Goal: Task Accomplishment & Management: Manage account settings

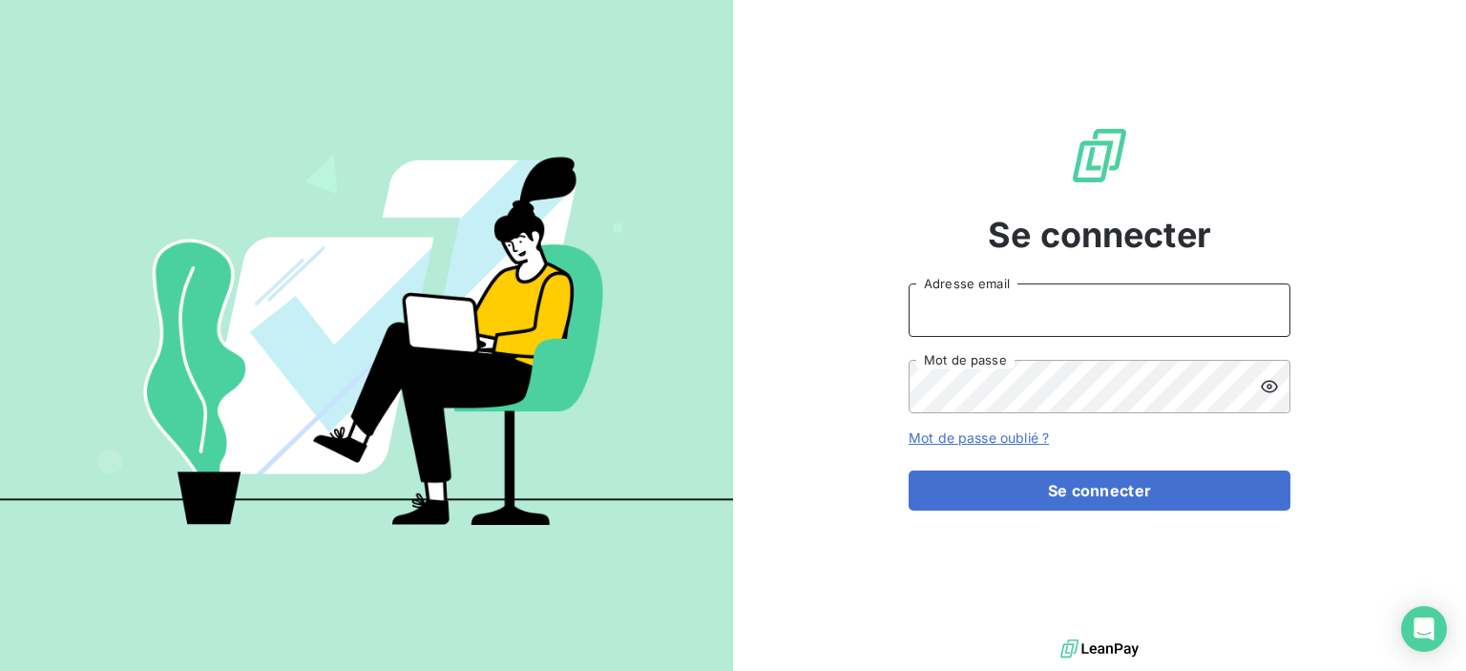
click at [925, 318] on input "Adresse email" at bounding box center [1100, 309] width 382 height 53
type input "[EMAIL_ADDRESS][DOMAIN_NAME]"
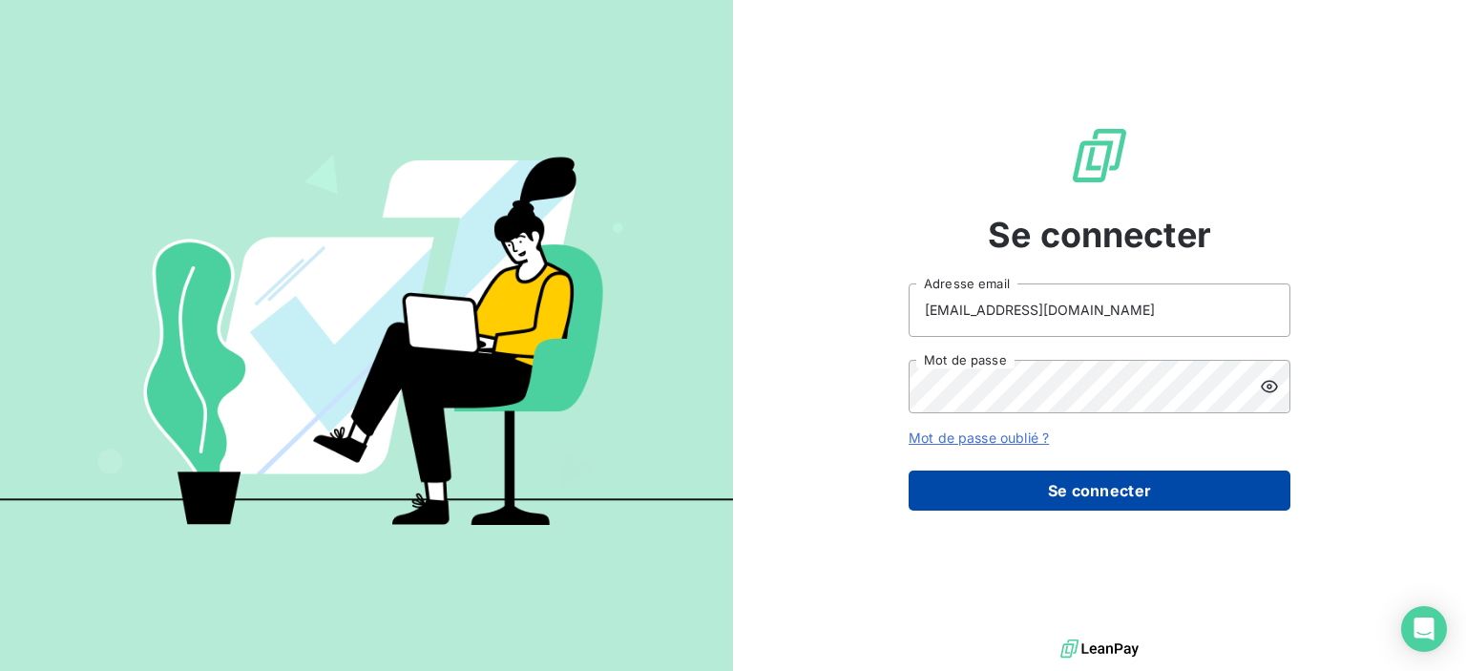
click at [1119, 497] on button "Se connecter" at bounding box center [1100, 491] width 382 height 40
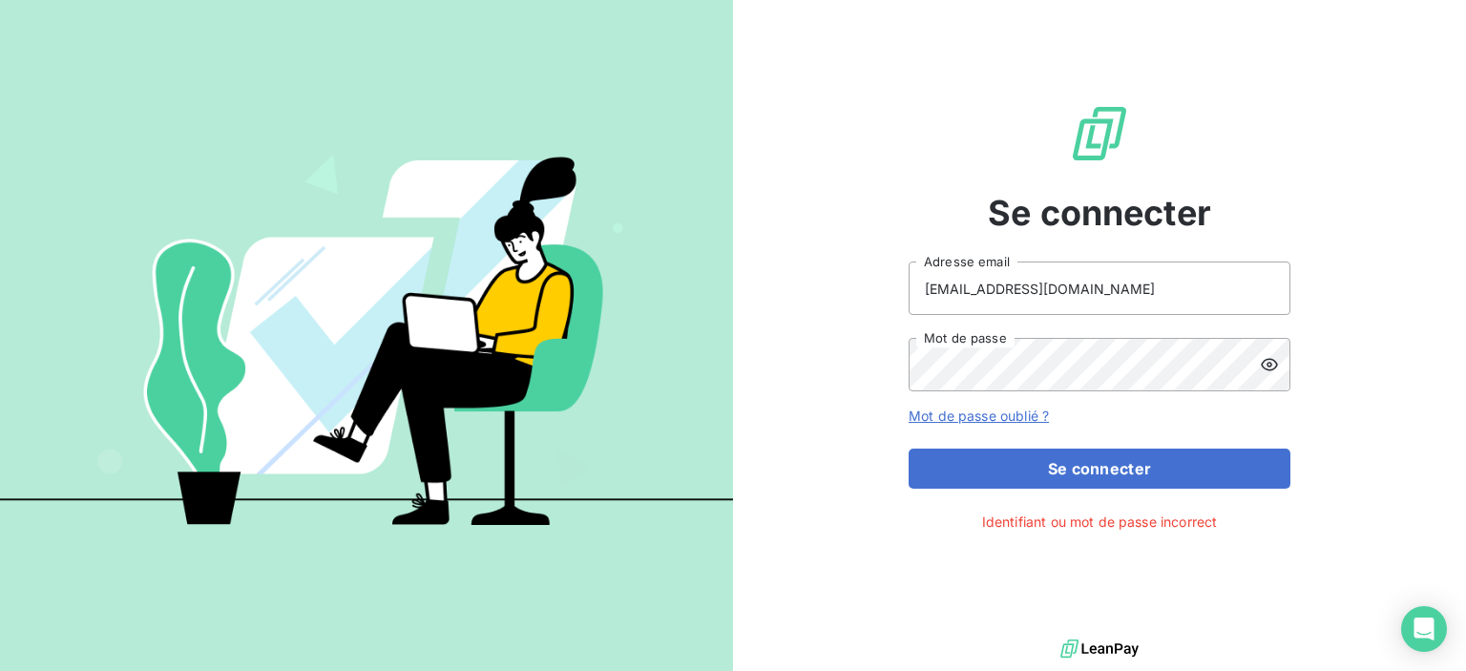
click at [1265, 367] on icon at bounding box center [1269, 364] width 19 height 19
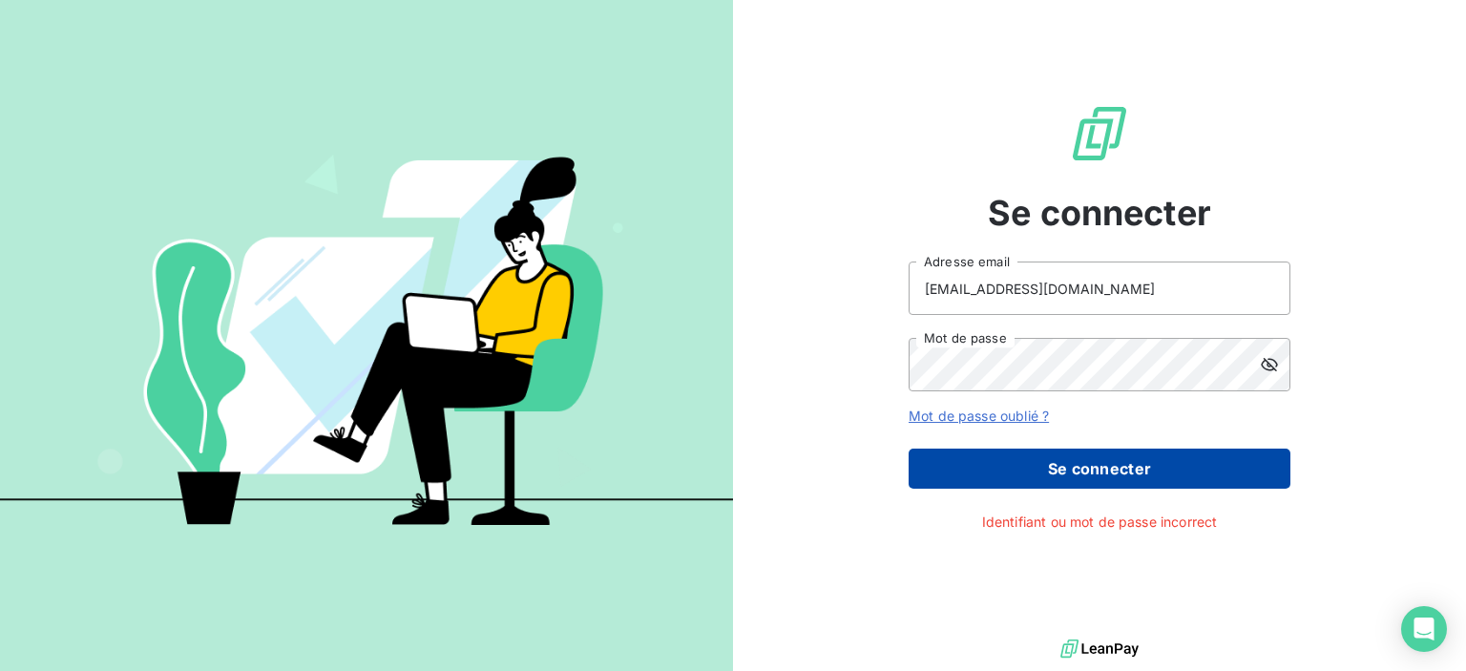
click at [1039, 482] on button "Se connecter" at bounding box center [1100, 469] width 382 height 40
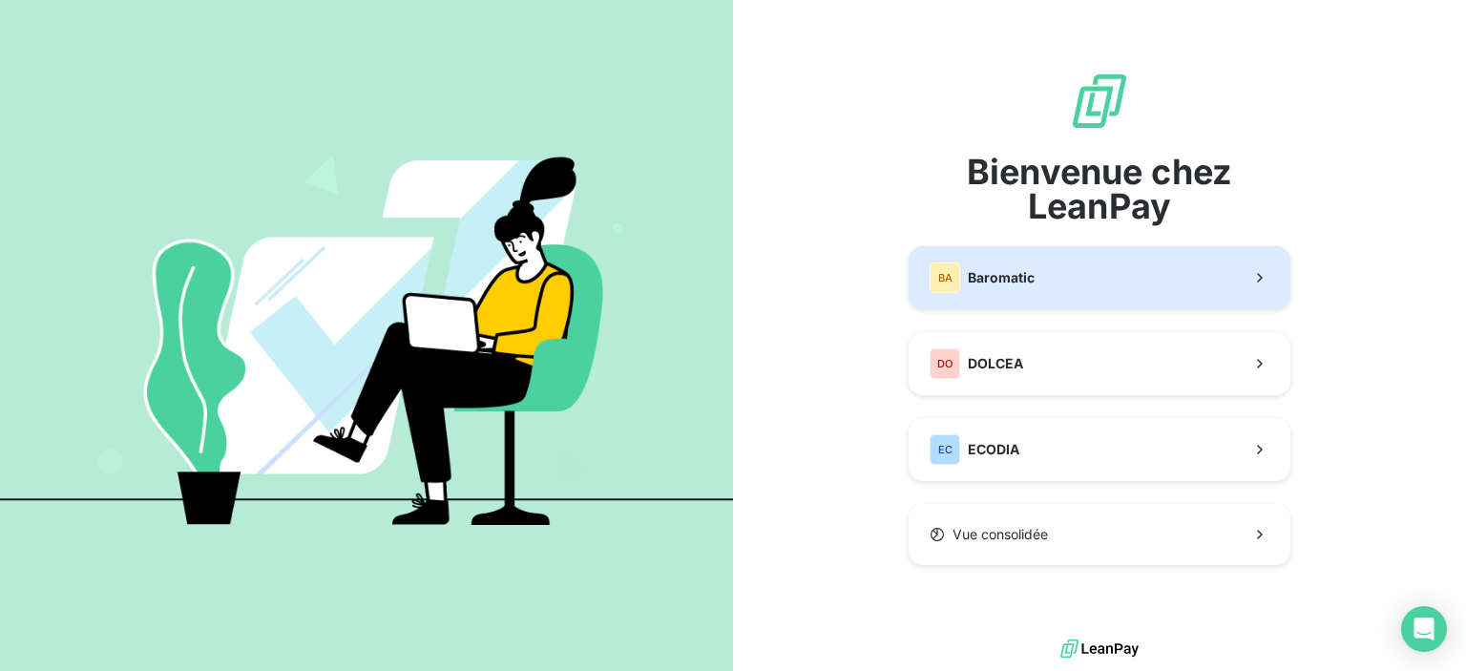
click at [987, 274] on span "Baromatic" at bounding box center [1001, 277] width 67 height 19
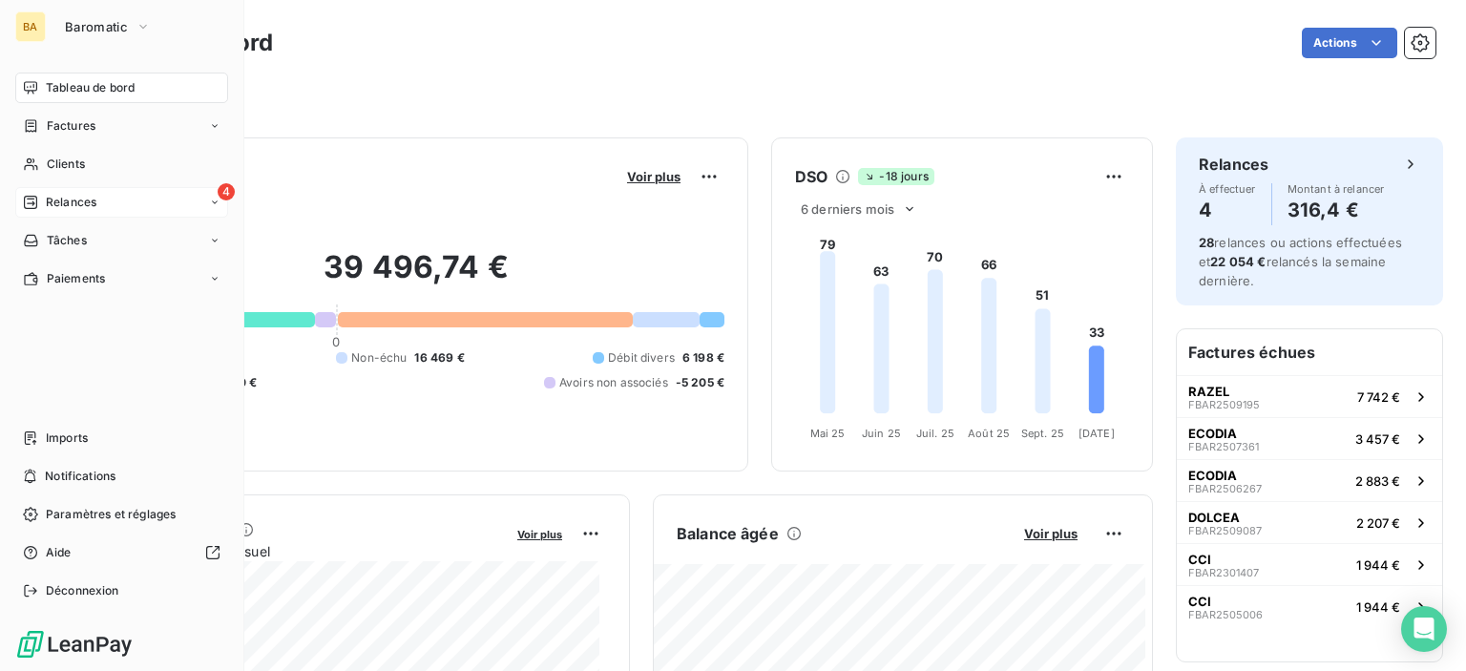
click at [220, 185] on span "4" at bounding box center [226, 191] width 17 height 17
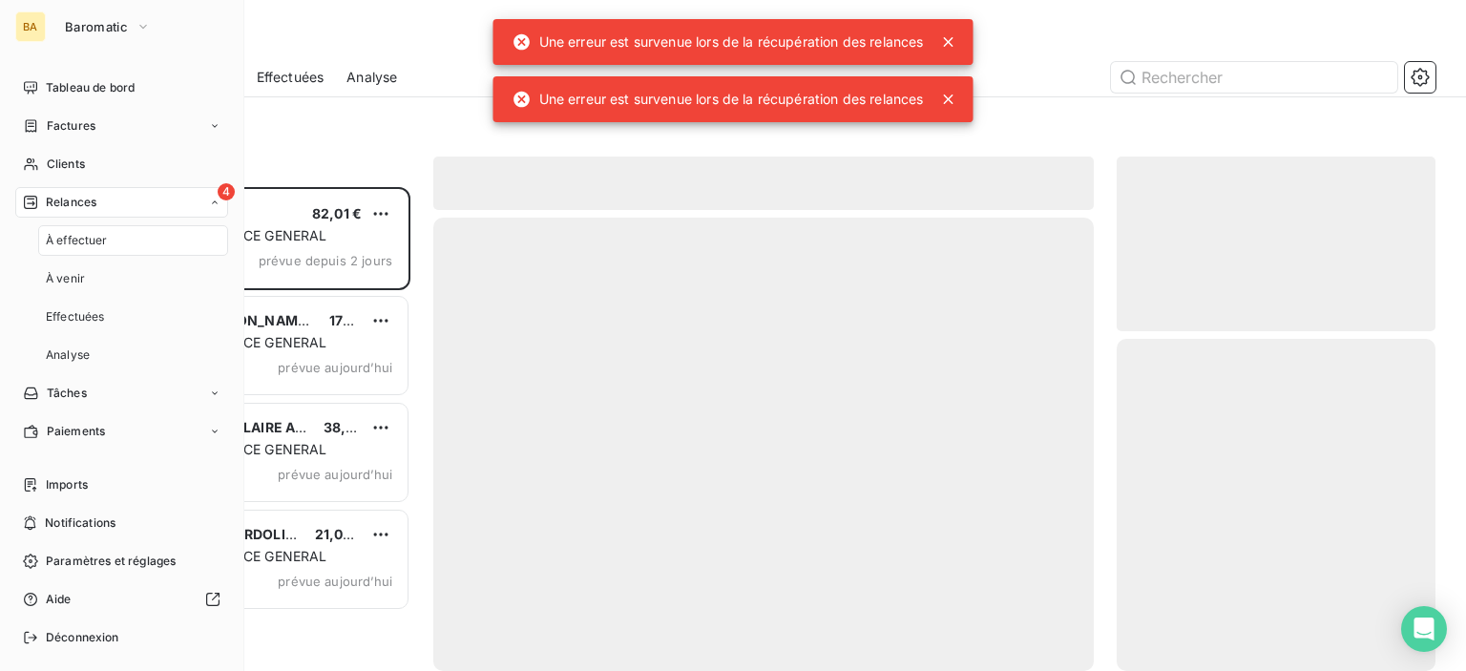
scroll to position [470, 303]
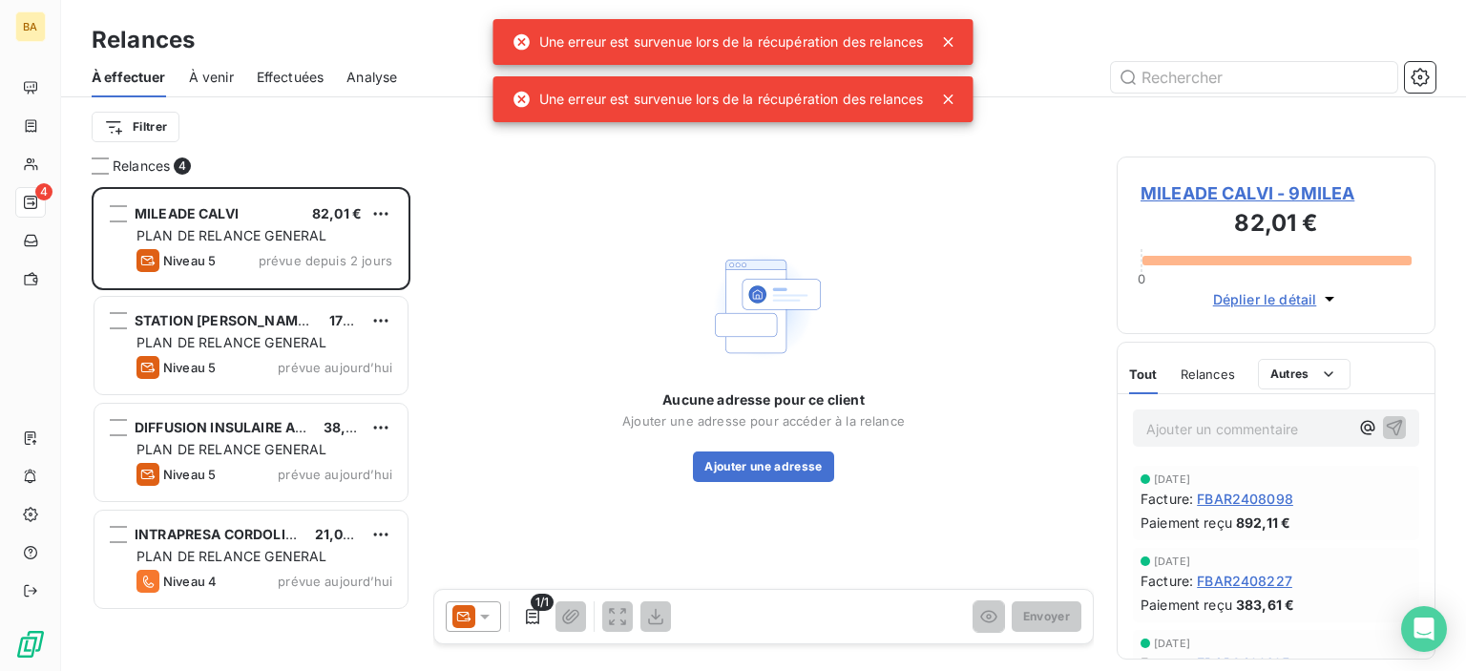
click at [952, 42] on icon at bounding box center [949, 42] width 10 height 10
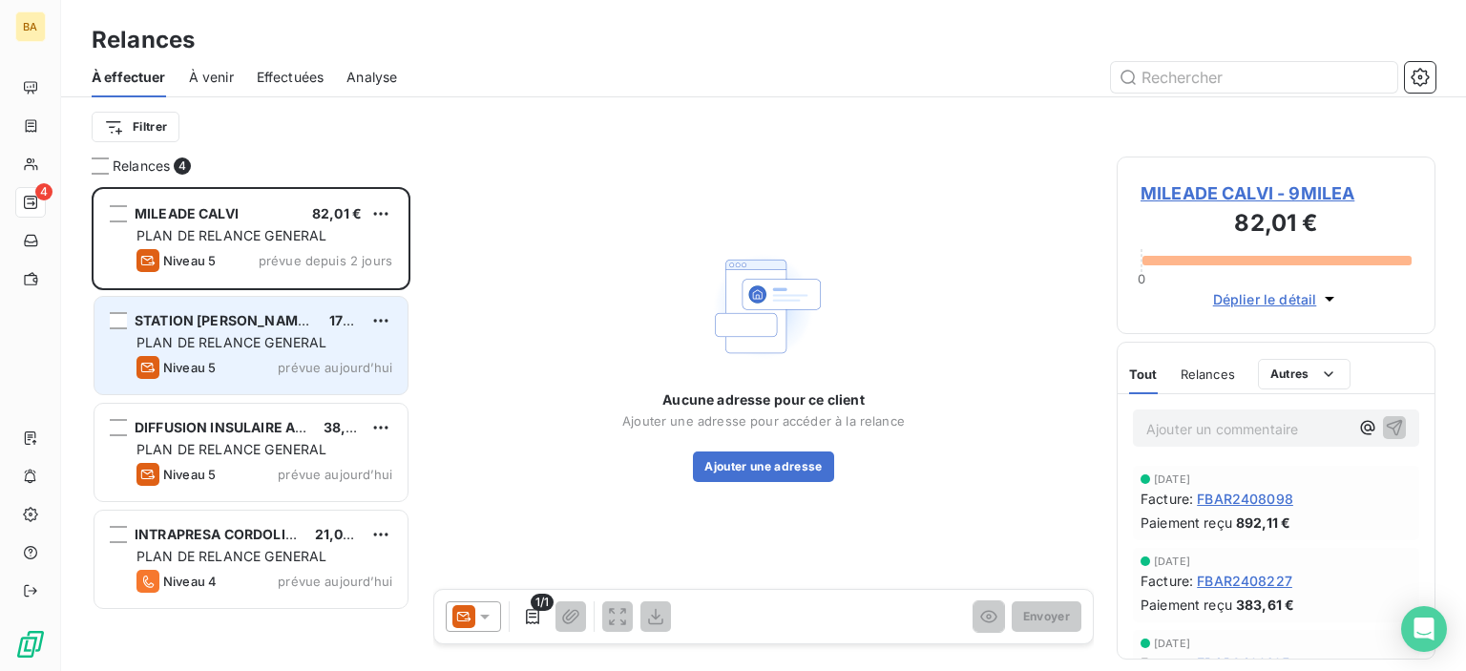
click at [207, 329] on div "STATION [PERSON_NAME][GEOGRAPHIC_DATA]" at bounding box center [224, 320] width 179 height 19
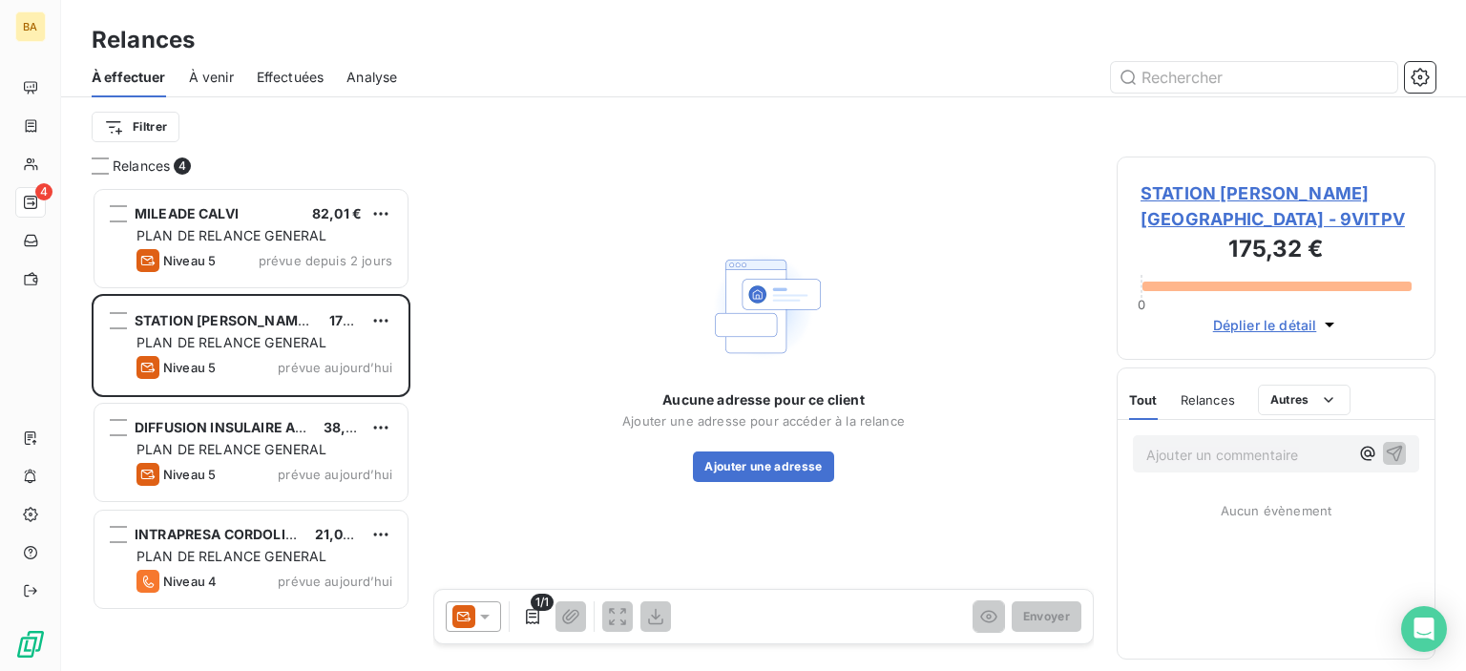
click at [1185, 192] on span "STATION [PERSON_NAME][GEOGRAPHIC_DATA] - 9VITPV" at bounding box center [1275, 206] width 271 height 52
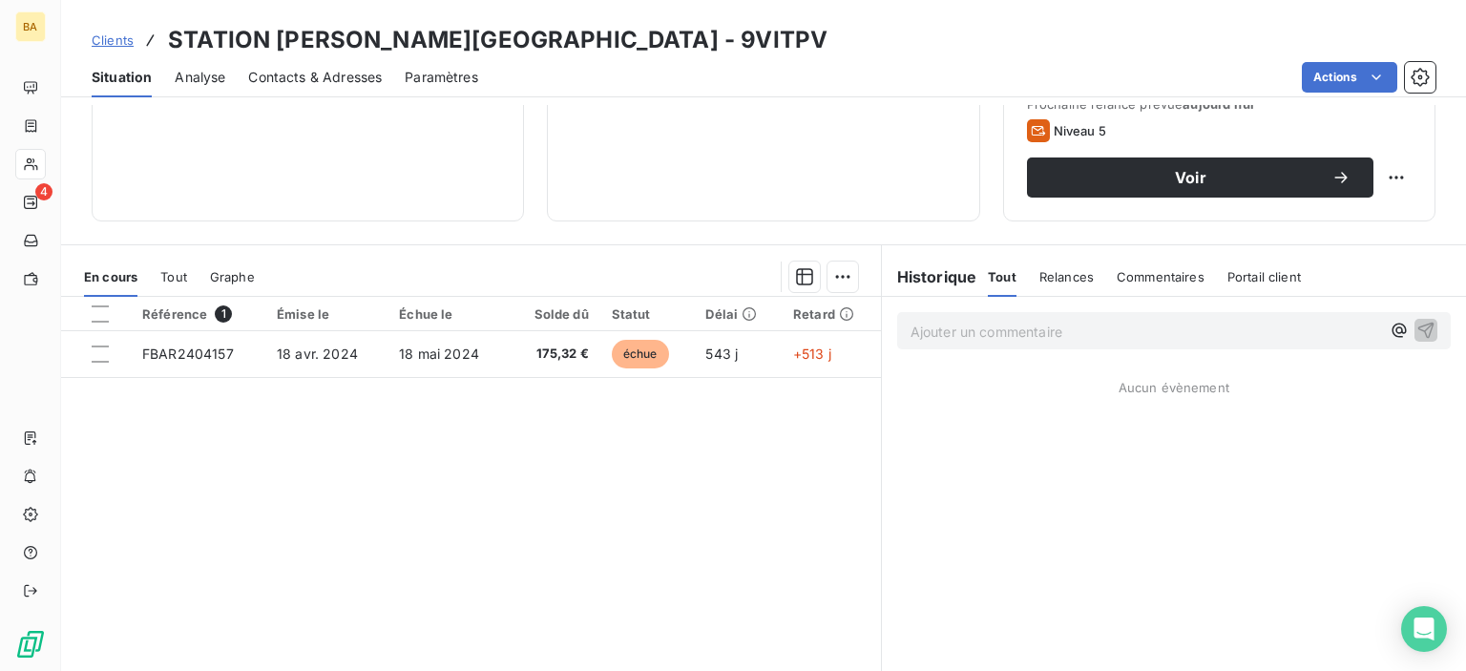
scroll to position [95, 0]
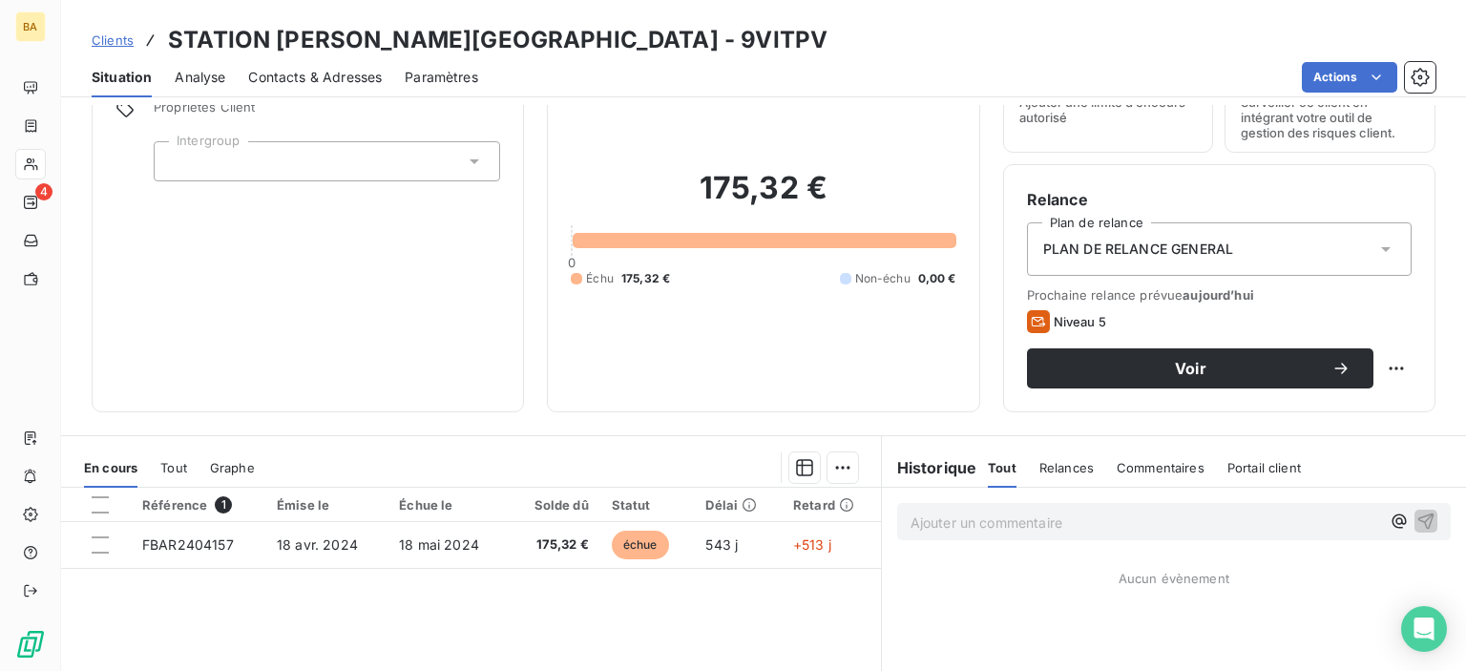
click at [346, 79] on span "Contacts & Adresses" at bounding box center [315, 77] width 134 height 19
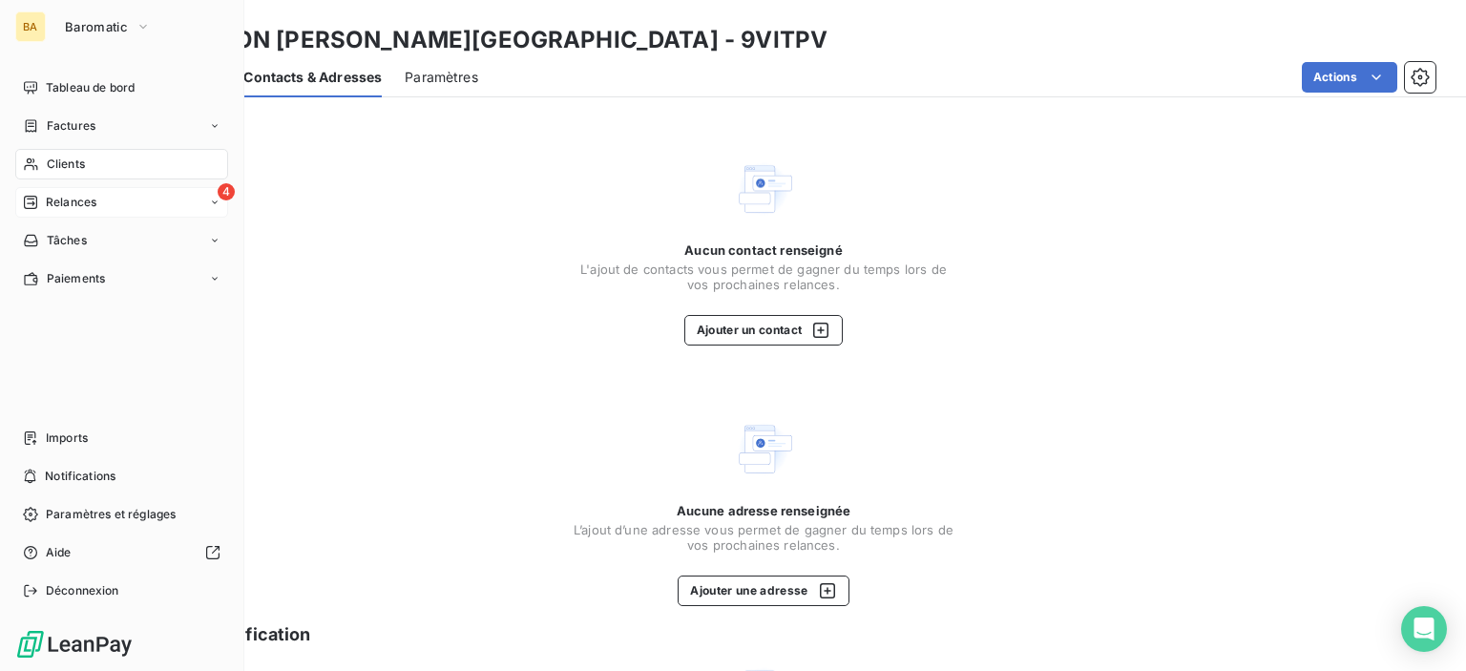
click at [226, 183] on span "4" at bounding box center [226, 191] width 17 height 17
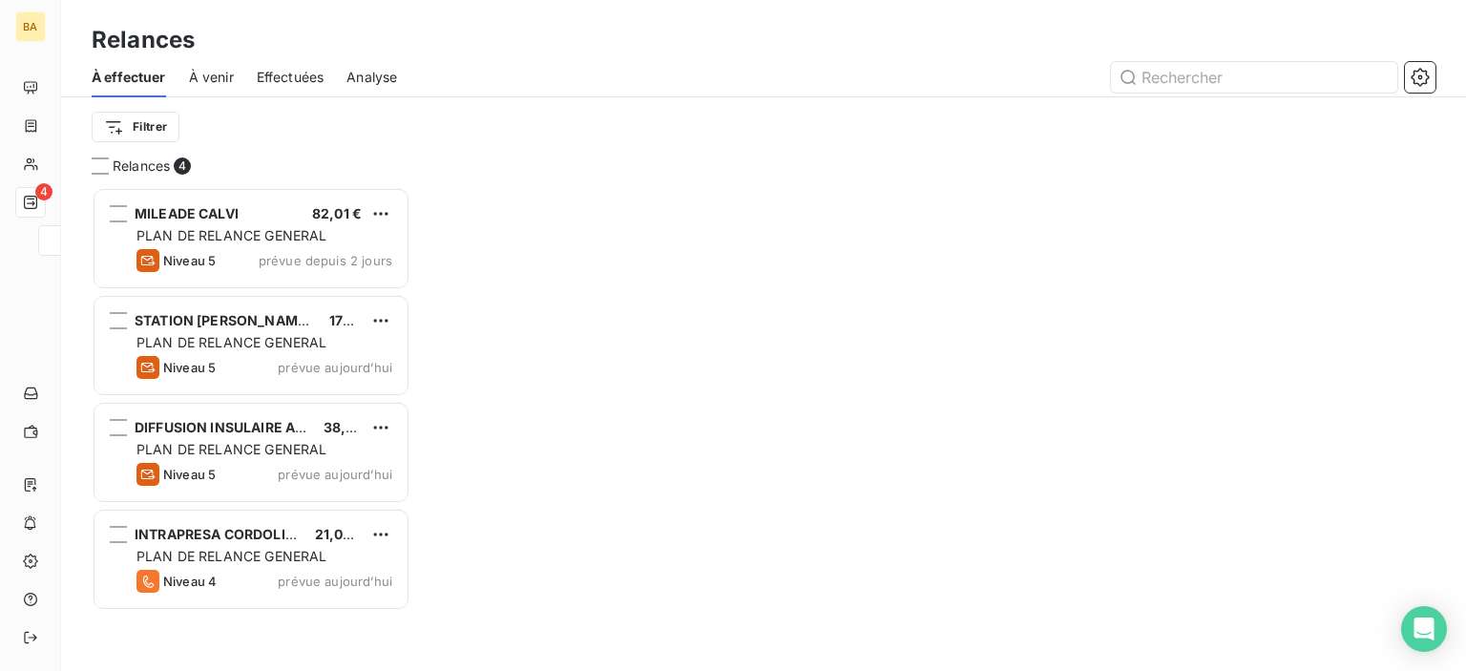
scroll to position [470, 303]
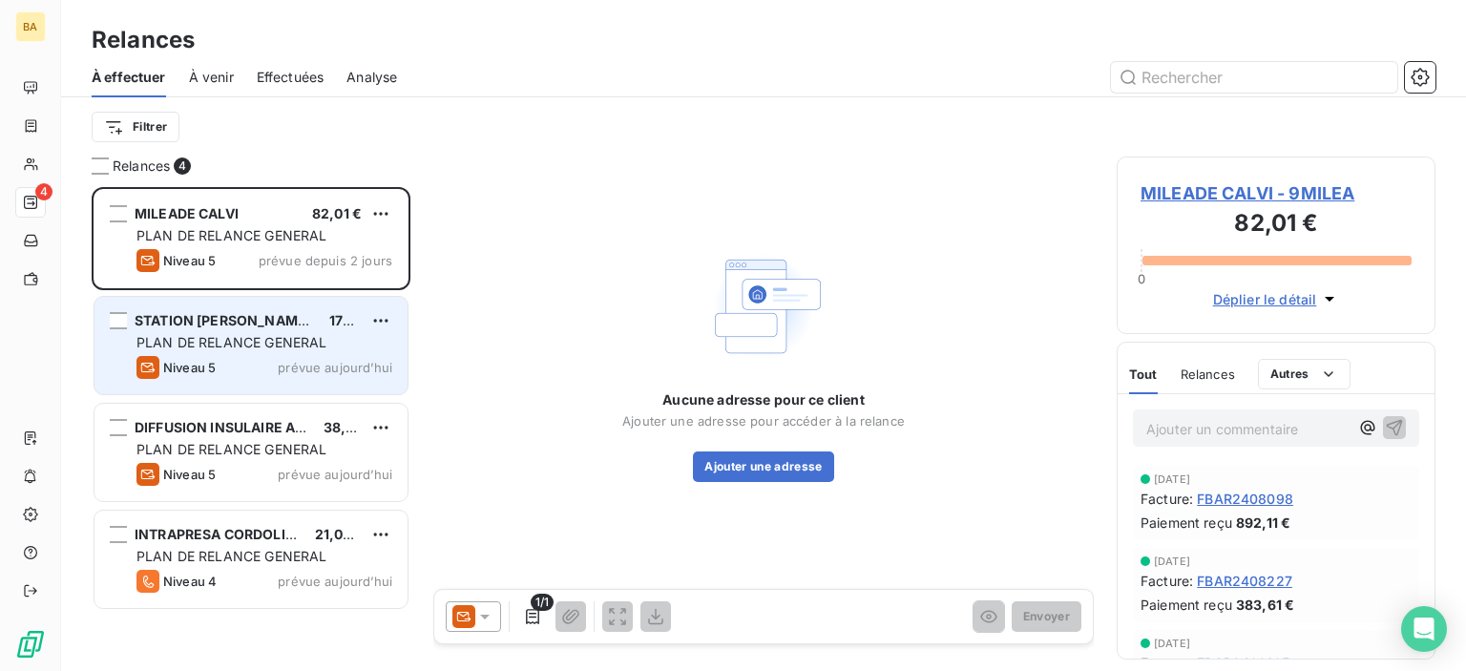
click at [229, 318] on span "STATION [PERSON_NAME][GEOGRAPHIC_DATA]" at bounding box center [294, 320] width 319 height 16
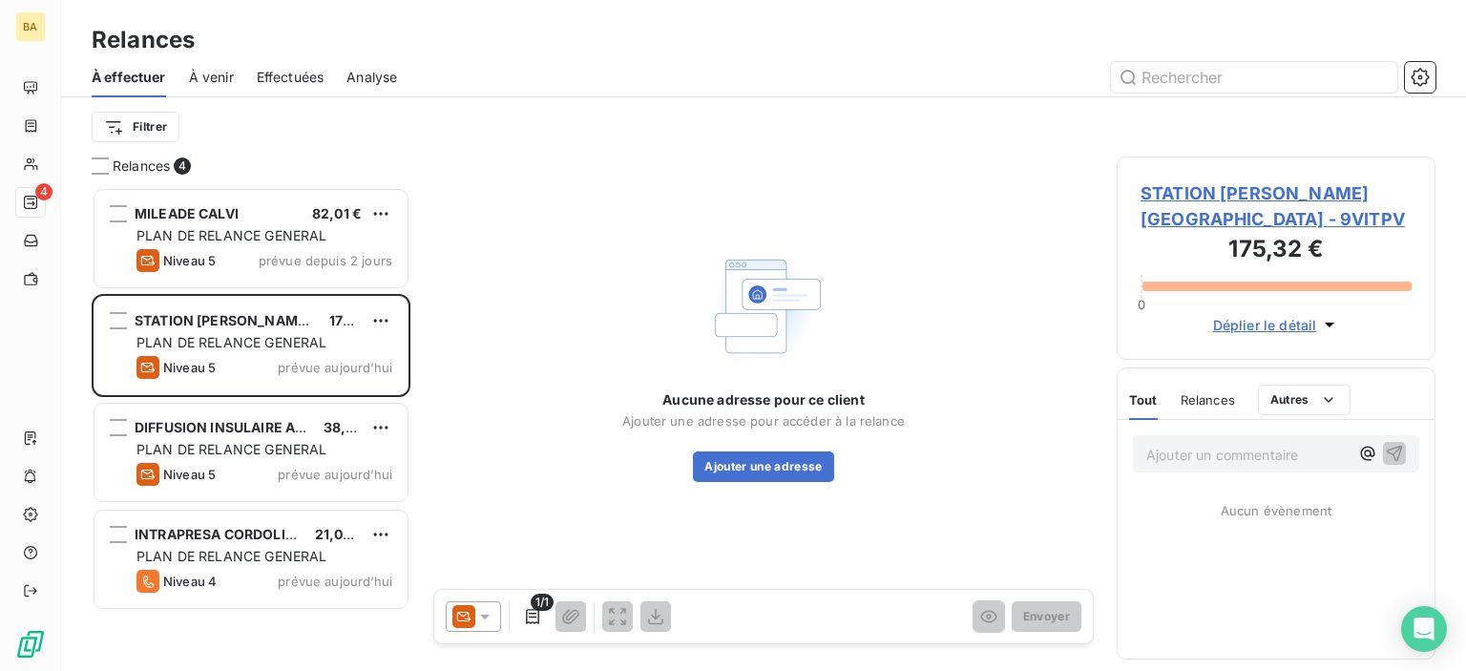
click at [1181, 180] on span "STATION [PERSON_NAME][GEOGRAPHIC_DATA] - 9VITPV" at bounding box center [1275, 206] width 271 height 52
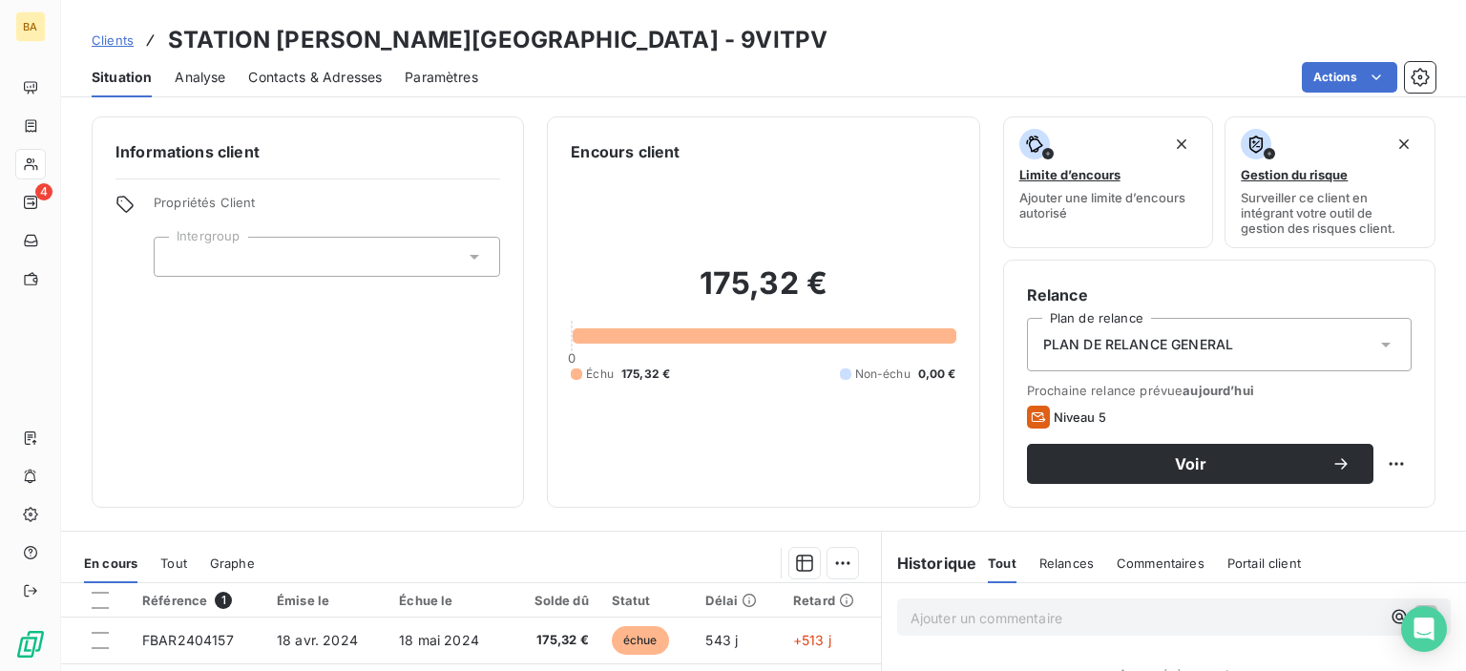
scroll to position [286, 0]
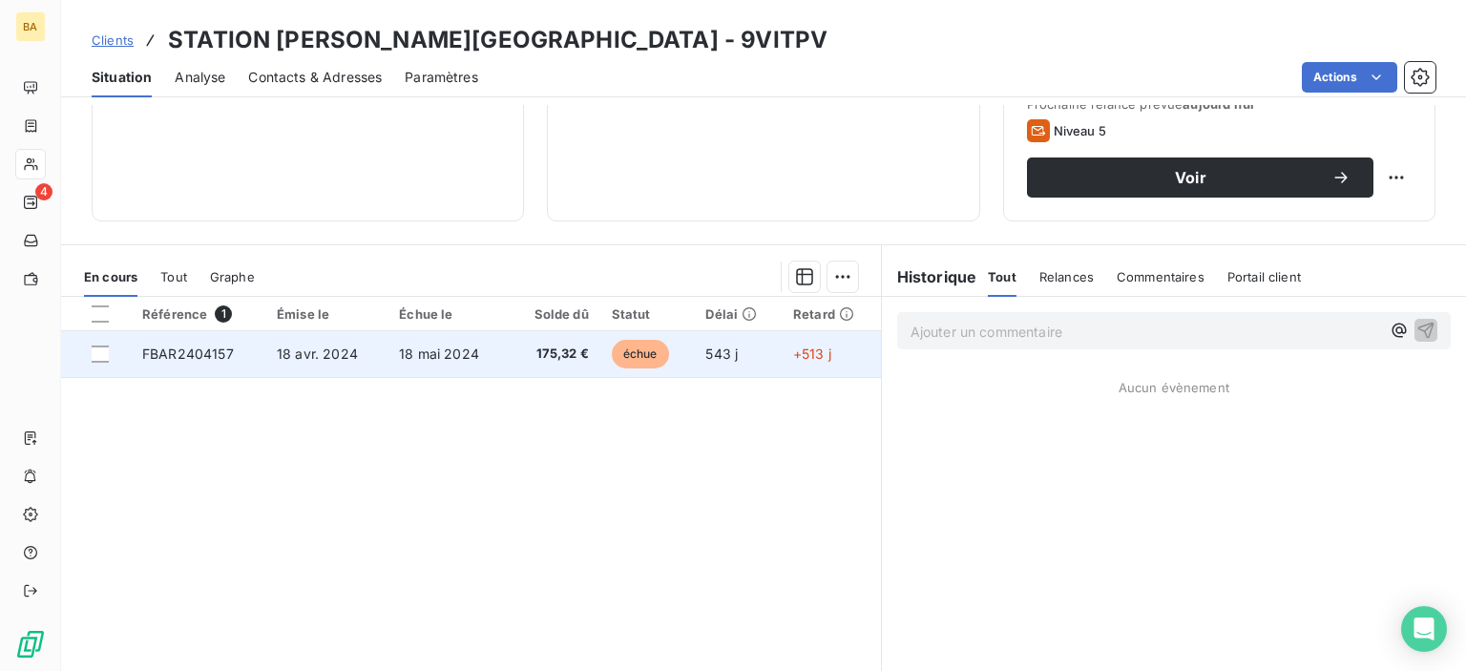
click at [180, 356] on span "FBAR2404157" at bounding box center [188, 353] width 92 height 16
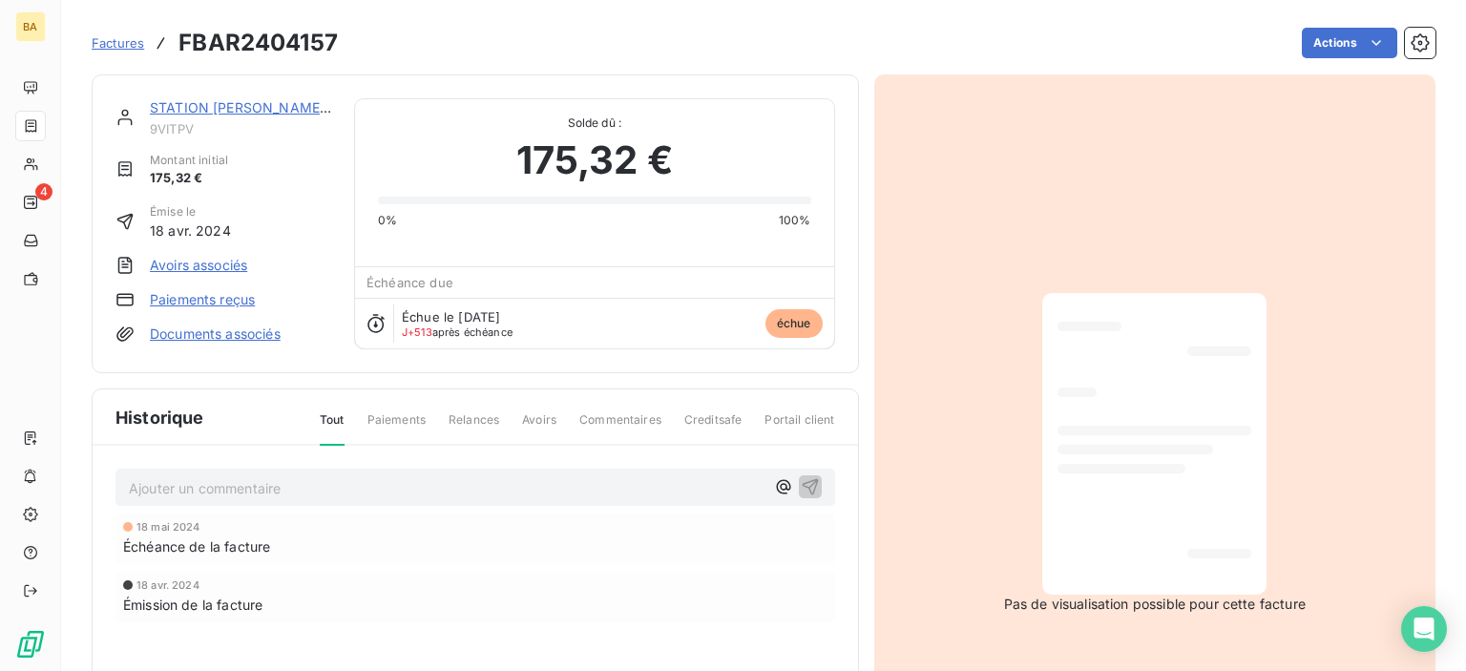
click at [261, 54] on h3 "FBAR2404157" at bounding box center [257, 43] width 159 height 34
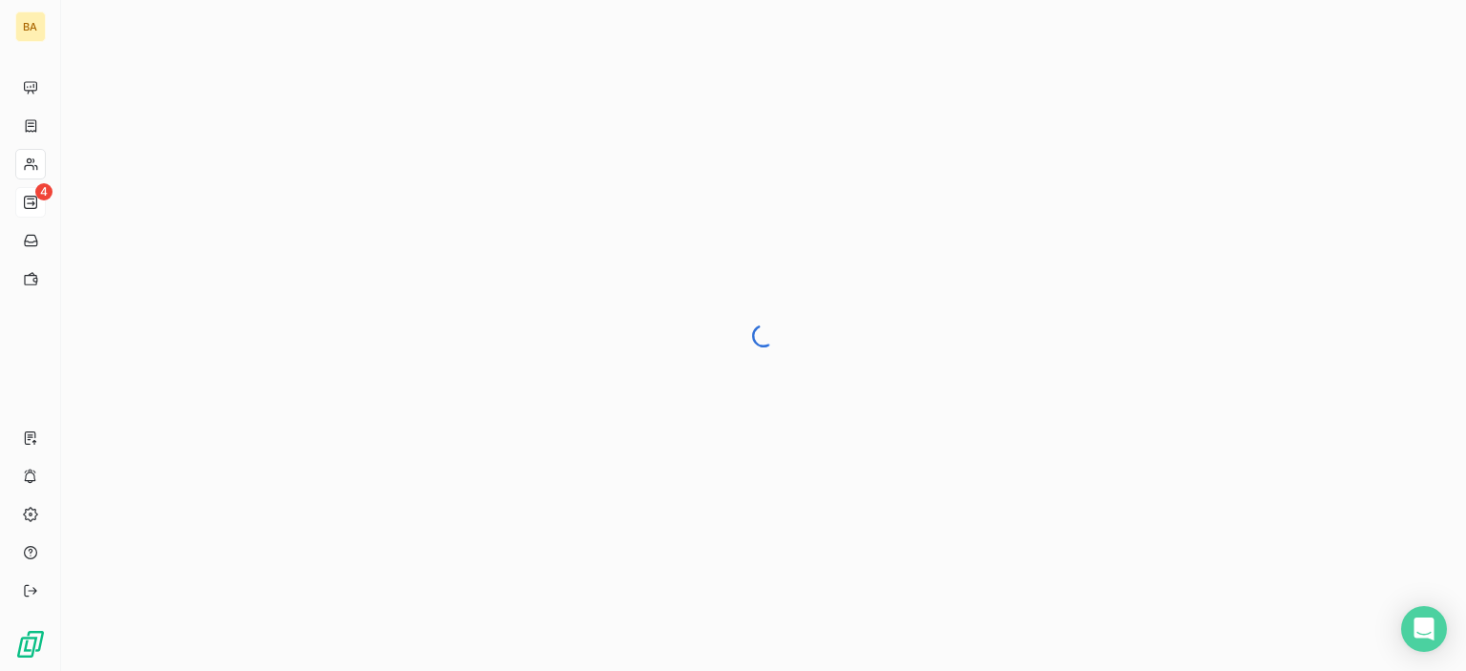
click at [45, 195] on span "4" at bounding box center [43, 191] width 17 height 17
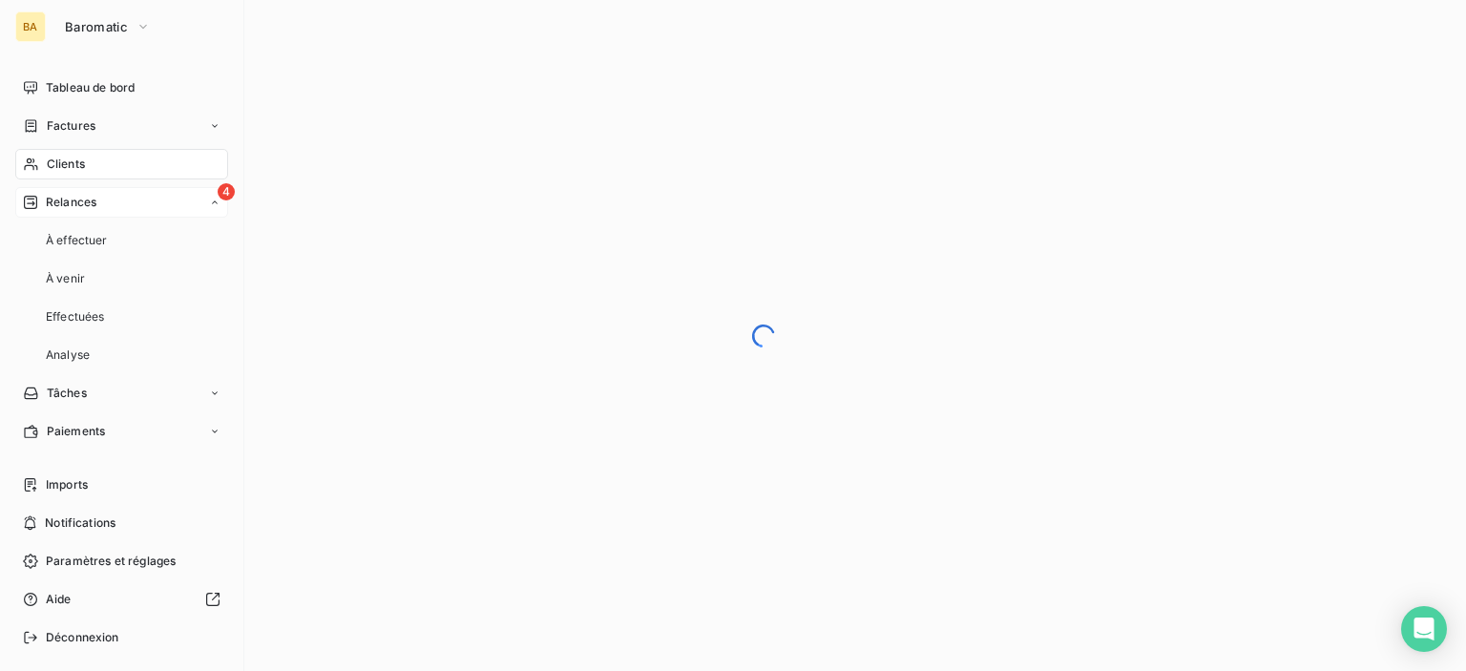
click at [218, 192] on span "4" at bounding box center [226, 191] width 17 height 17
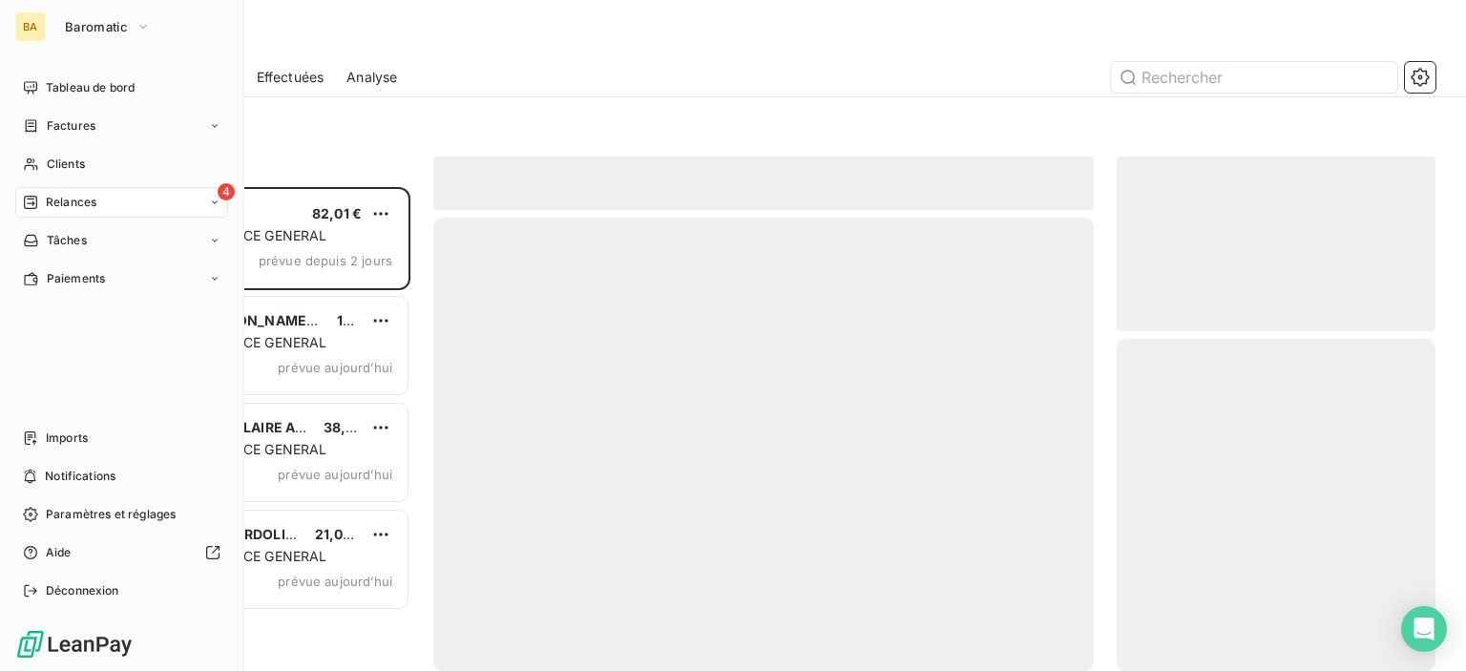
scroll to position [470, 303]
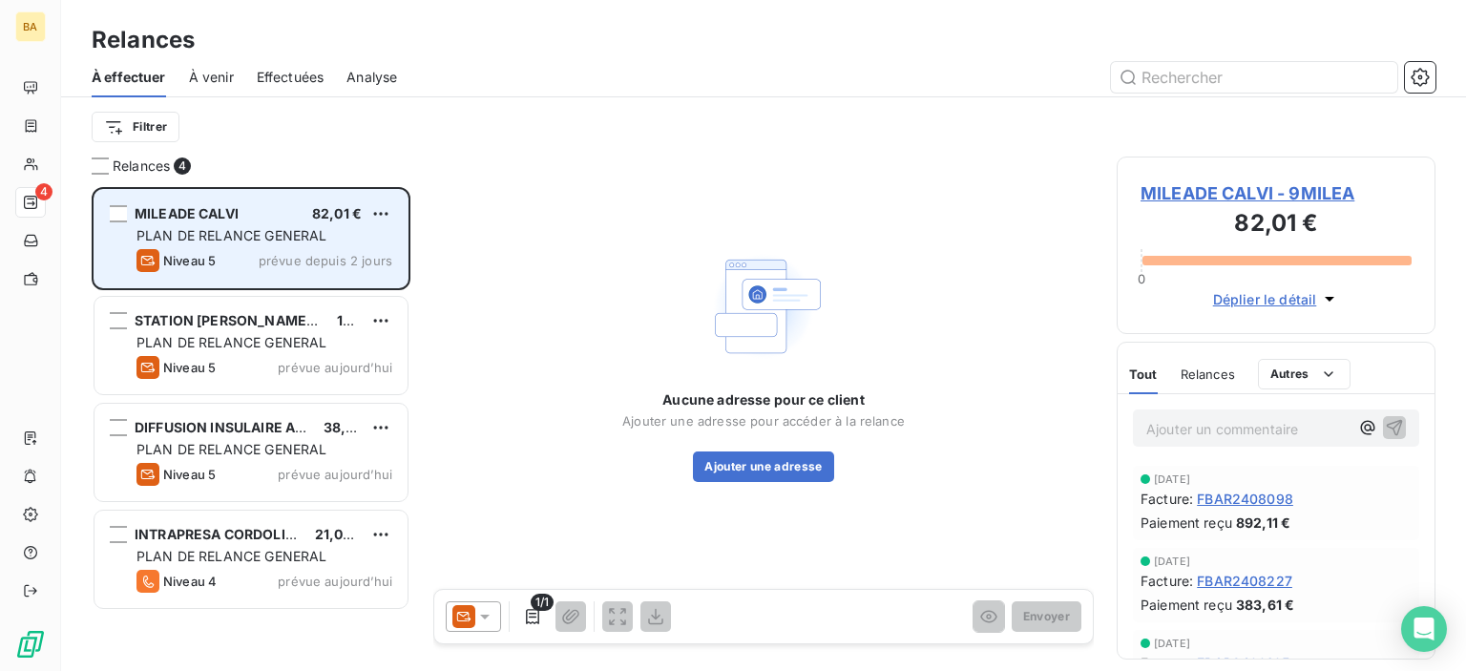
click at [173, 211] on span "MILEADE CALVI" at bounding box center [187, 213] width 104 height 16
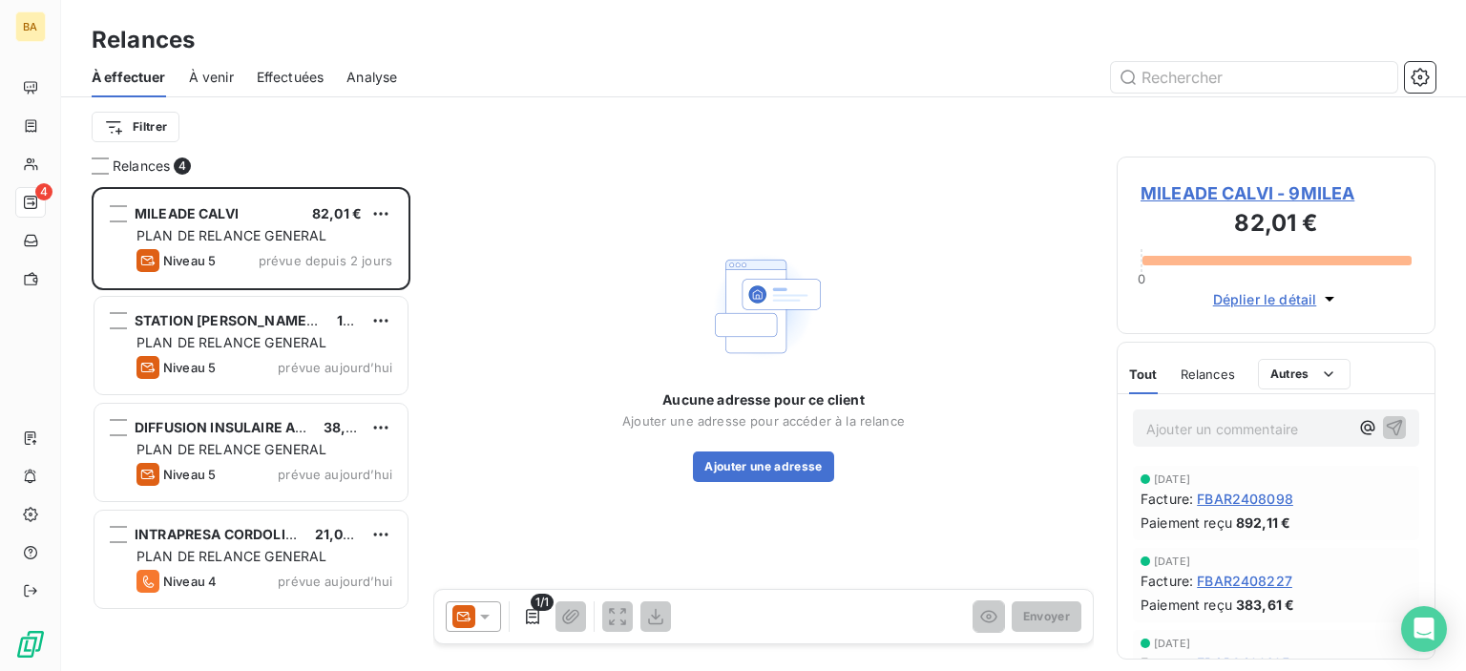
click at [1182, 195] on span "MILEADE CALVI - 9MILEA" at bounding box center [1275, 193] width 271 height 26
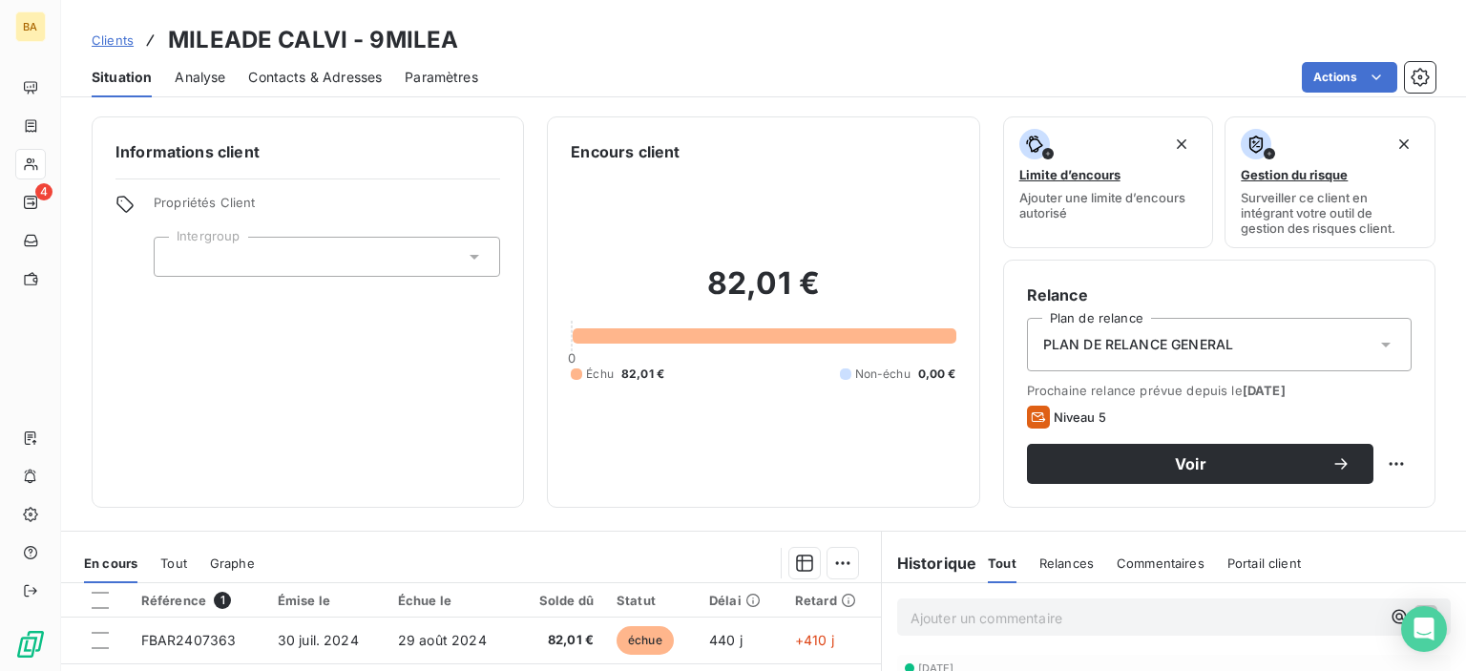
click at [336, 80] on span "Contacts & Adresses" at bounding box center [315, 77] width 134 height 19
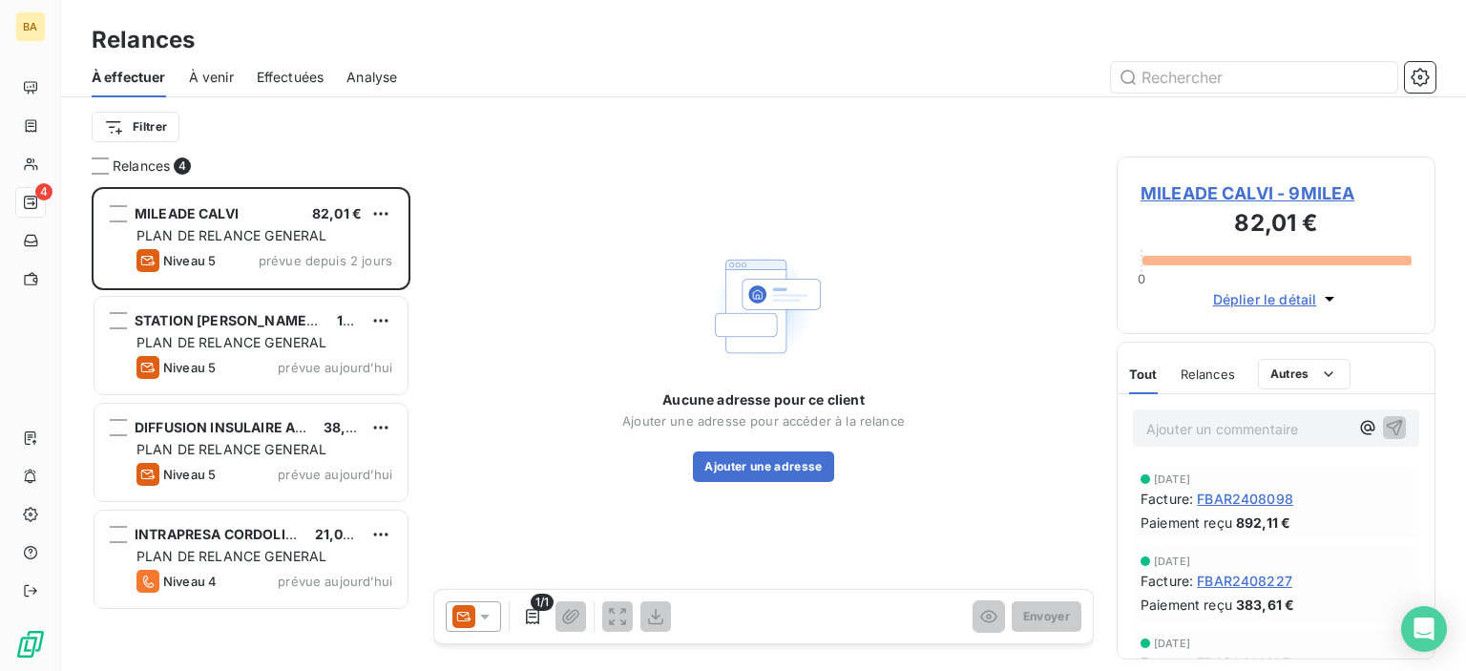
scroll to position [470, 303]
click at [1205, 199] on span "MILEADE CALVI - 9MILEA" at bounding box center [1275, 193] width 271 height 26
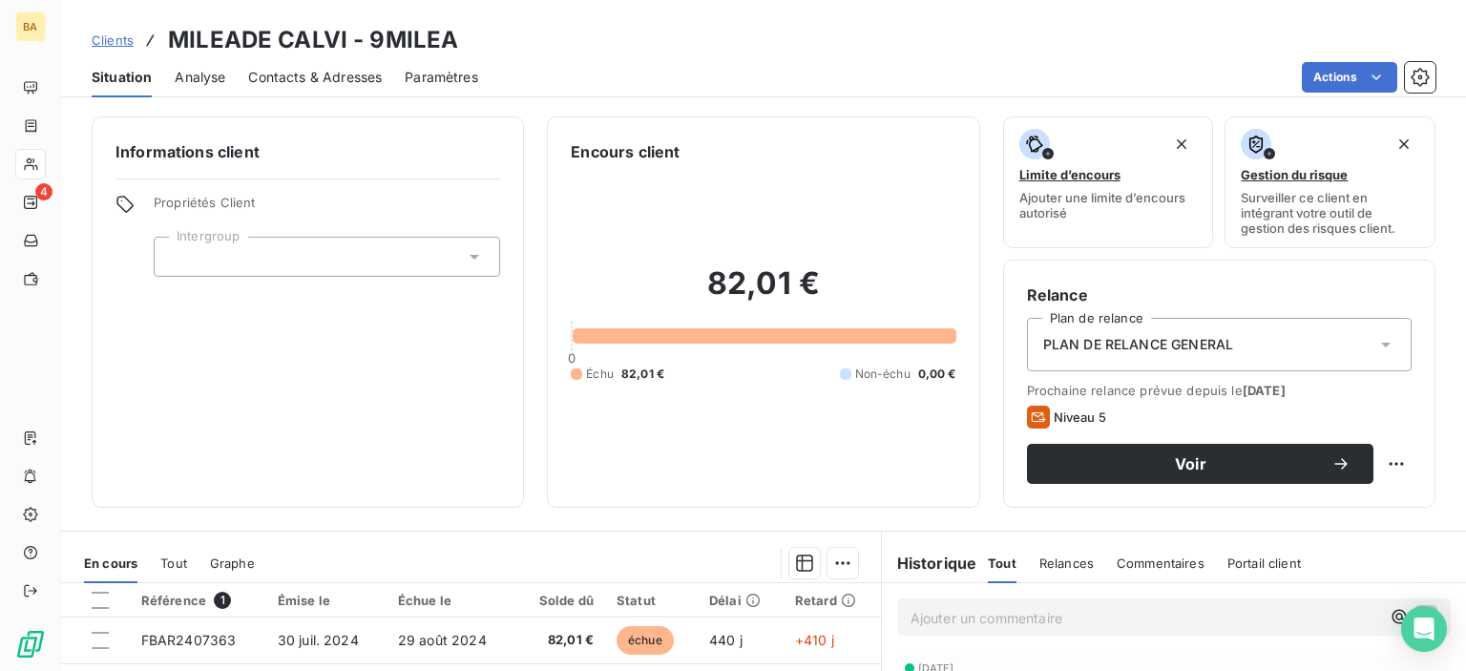
scroll to position [191, 0]
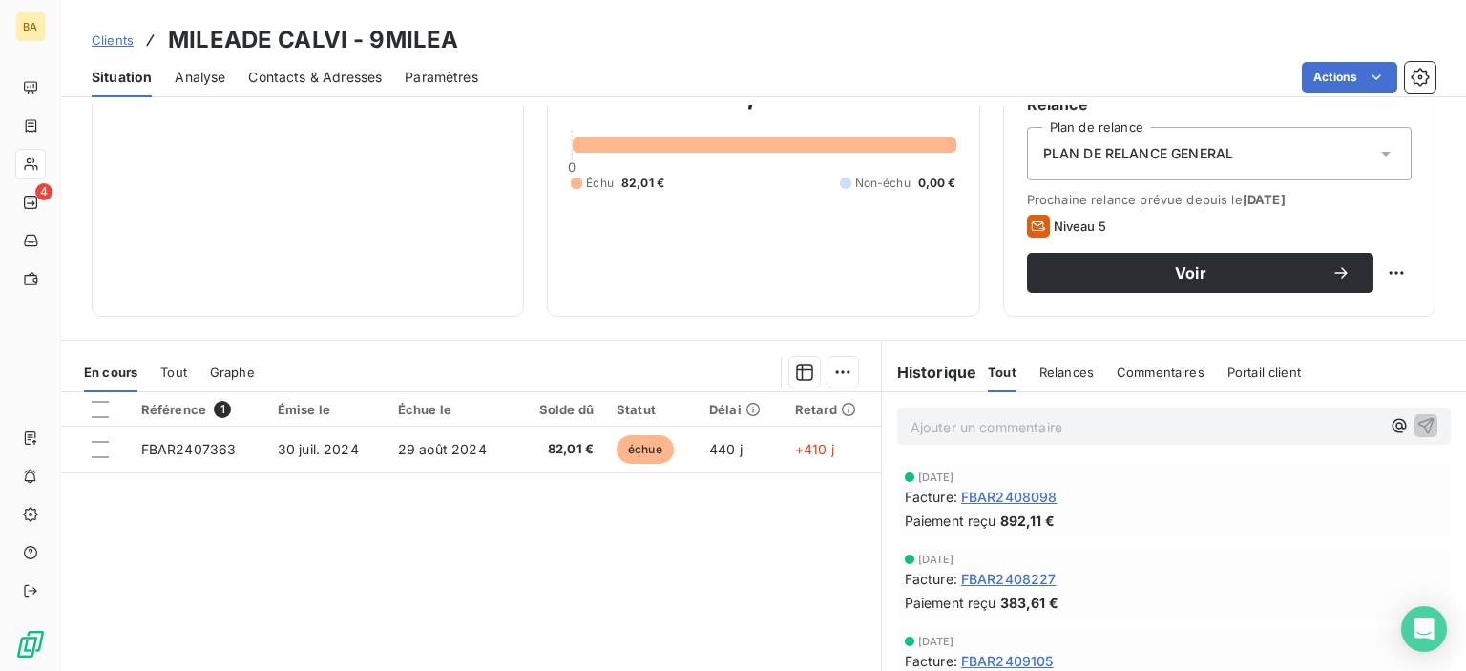
click at [287, 77] on span "Contacts & Adresses" at bounding box center [315, 77] width 134 height 19
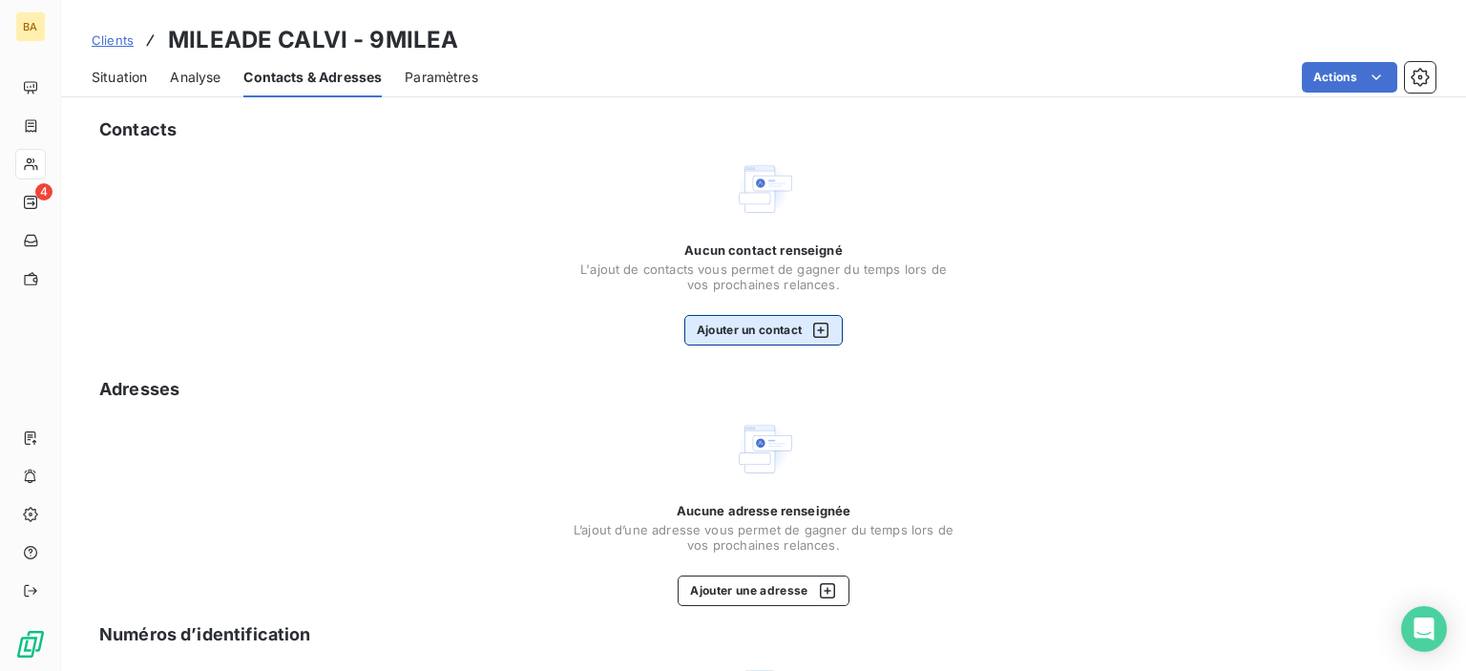
click at [764, 336] on button "Ajouter un contact" at bounding box center [763, 330] width 159 height 31
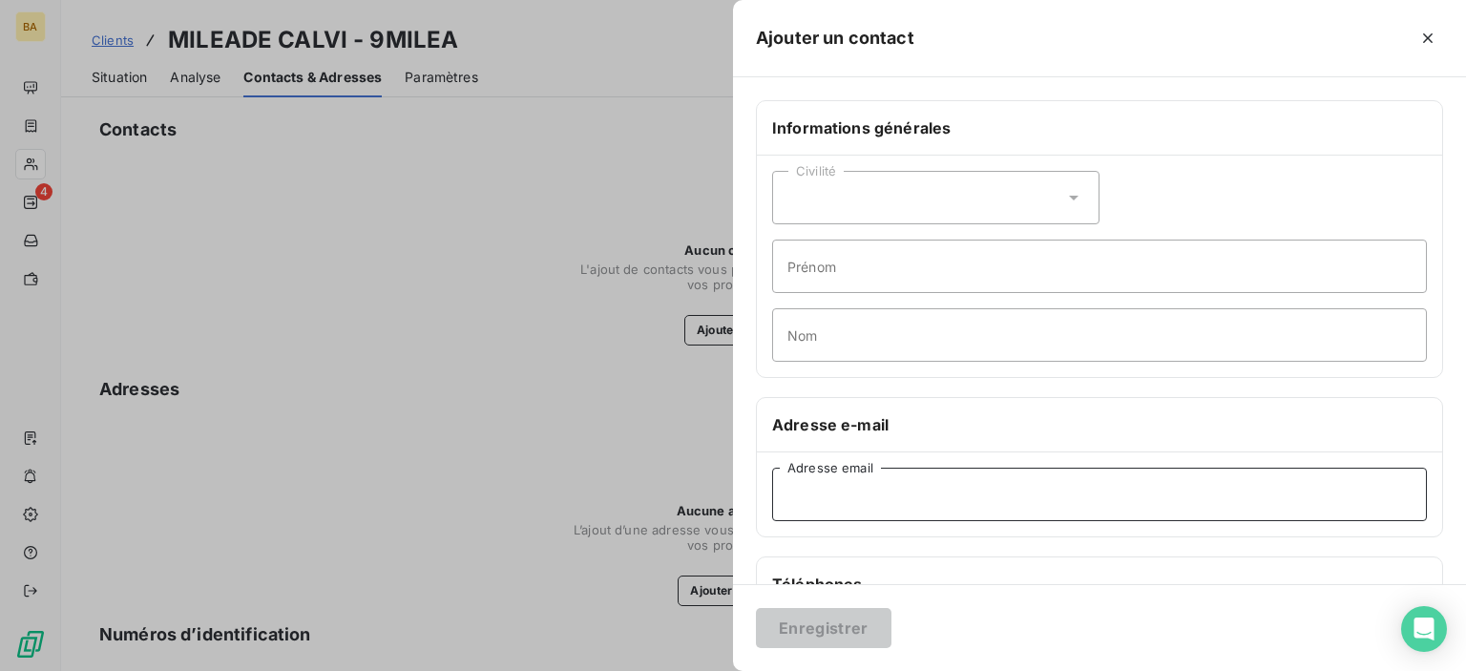
click at [786, 484] on input "Adresse email" at bounding box center [1099, 494] width 655 height 53
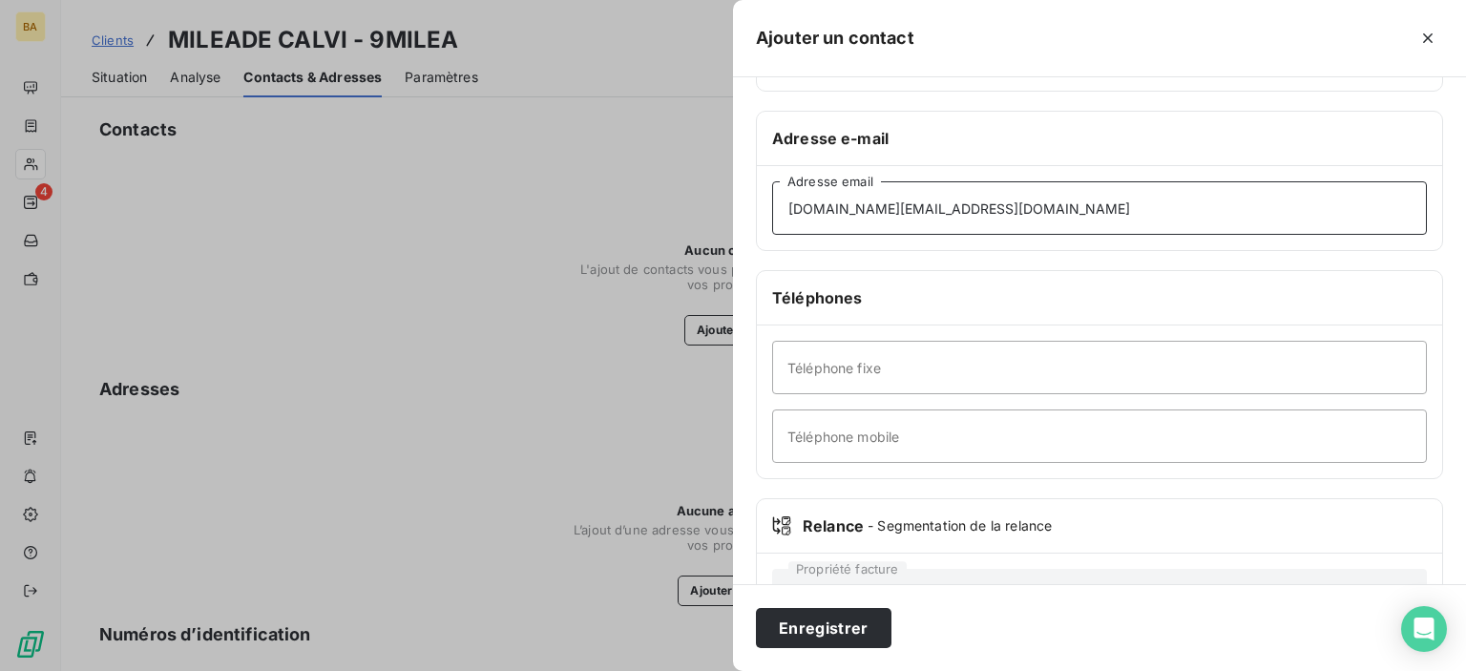
type input "restauration.cal@mileade.com"
click at [840, 382] on input "Téléphone fixe" at bounding box center [1099, 367] width 655 height 53
click at [804, 447] on input "Téléphone mobile" at bounding box center [1099, 435] width 655 height 53
type input "06.07.07.79.54"
click at [809, 623] on button "Enregistrer" at bounding box center [824, 628] width 136 height 40
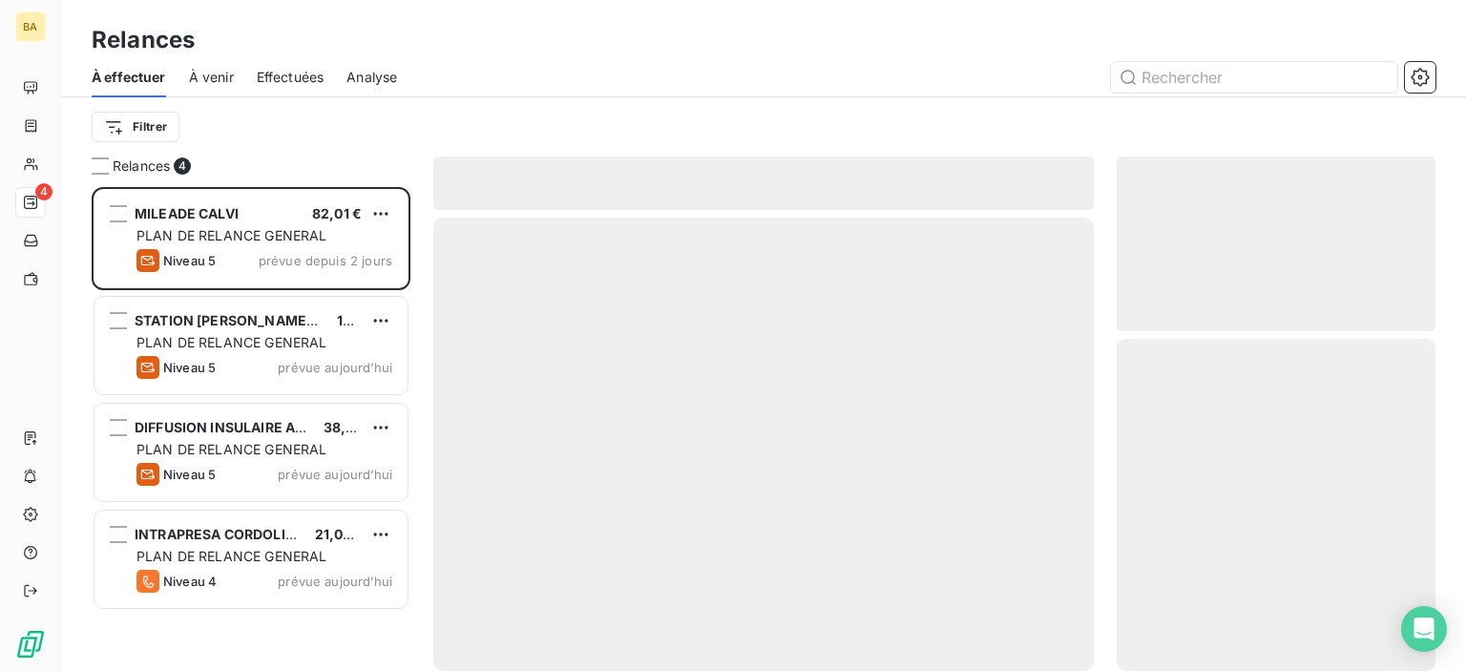
scroll to position [470, 303]
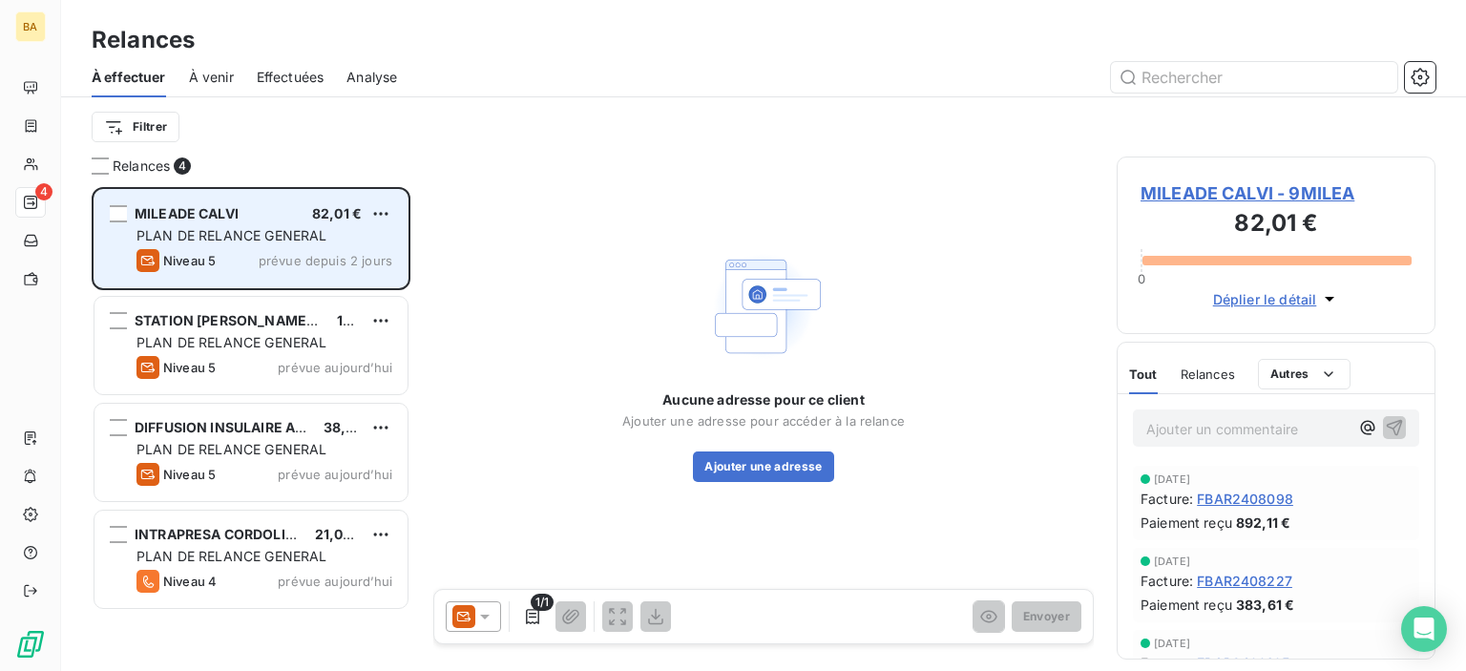
click at [230, 237] on span "PLAN DE RELANCE GENERAL" at bounding box center [231, 235] width 190 height 16
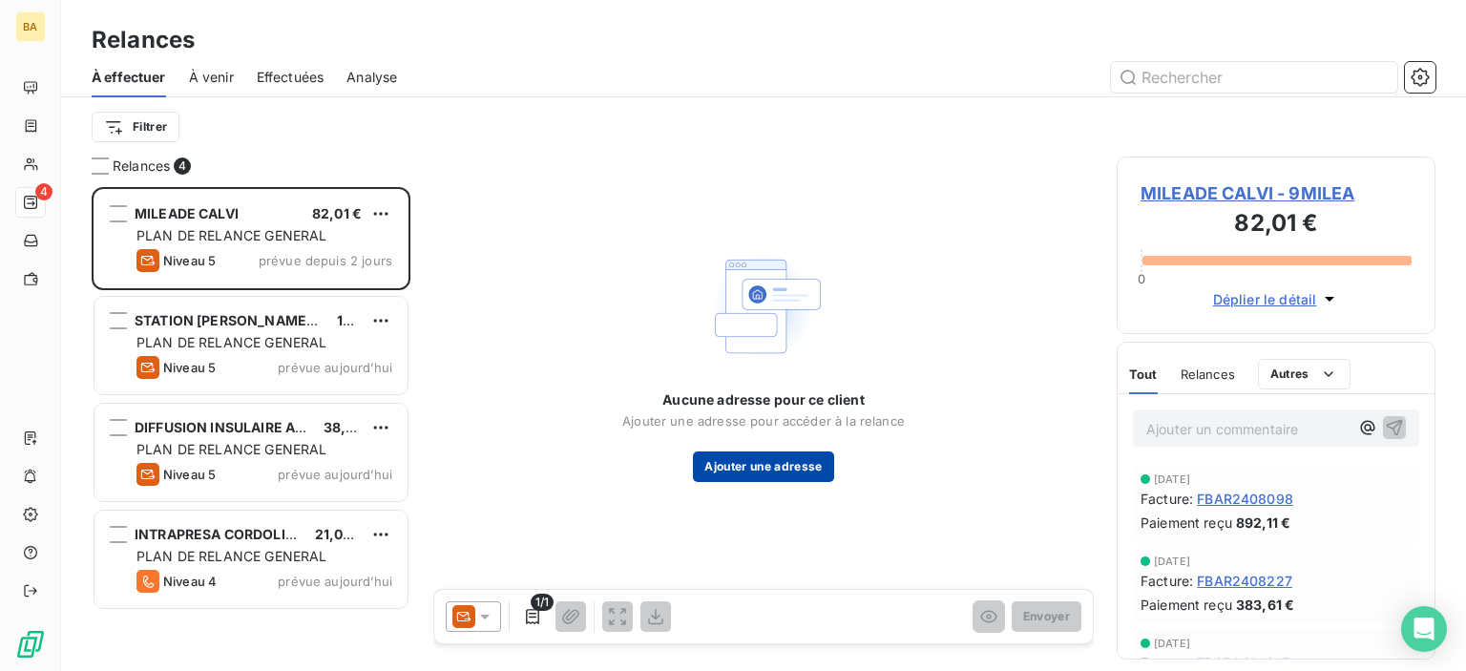
click at [722, 467] on button "Ajouter une adresse" at bounding box center [763, 466] width 140 height 31
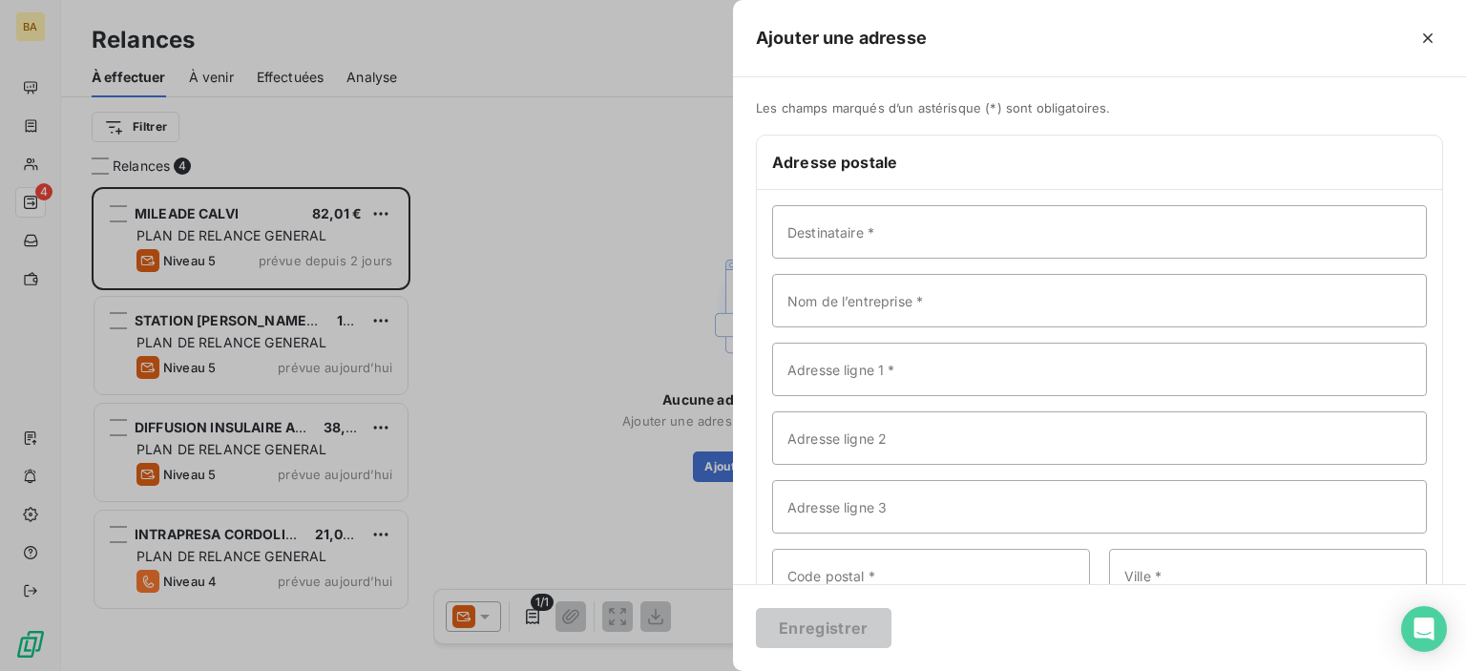
drag, startPoint x: 550, startPoint y: 315, endPoint x: 575, endPoint y: 358, distance: 49.6
click at [551, 315] on div at bounding box center [733, 335] width 1466 height 671
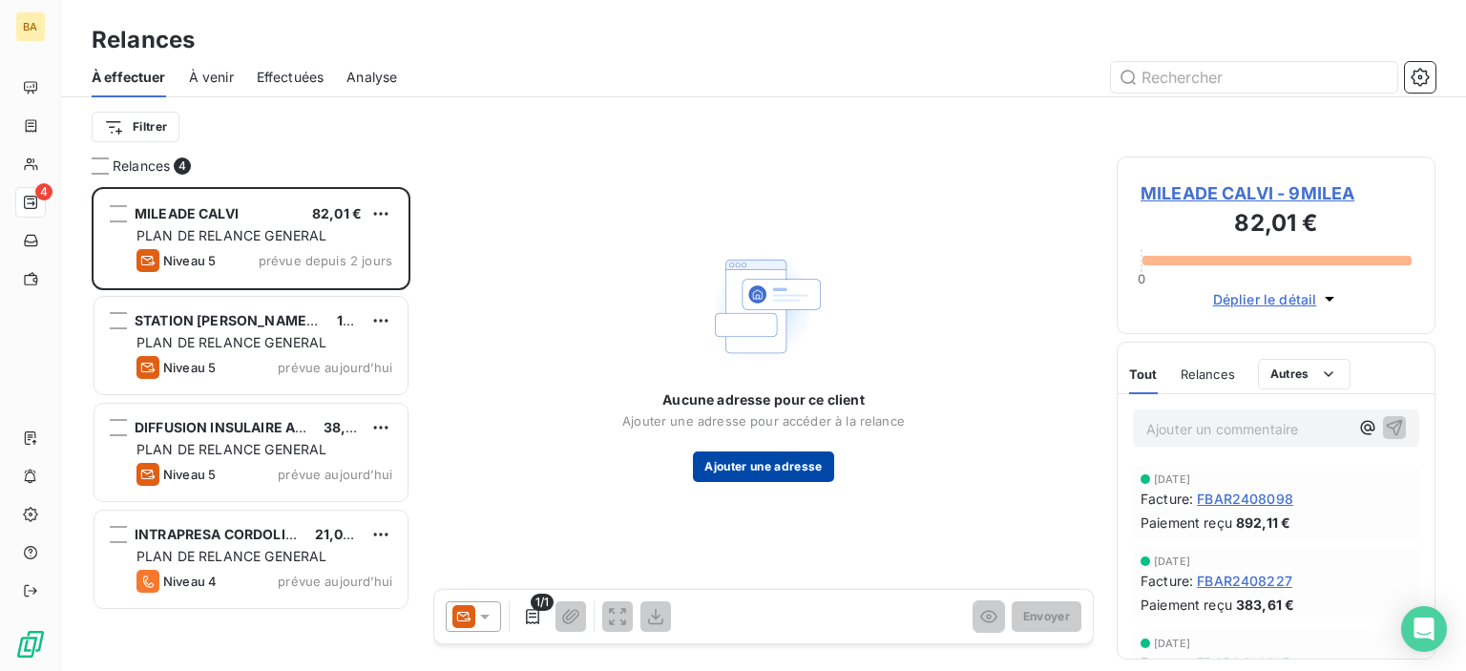
click at [748, 457] on button "Ajouter une adresse" at bounding box center [763, 466] width 140 height 31
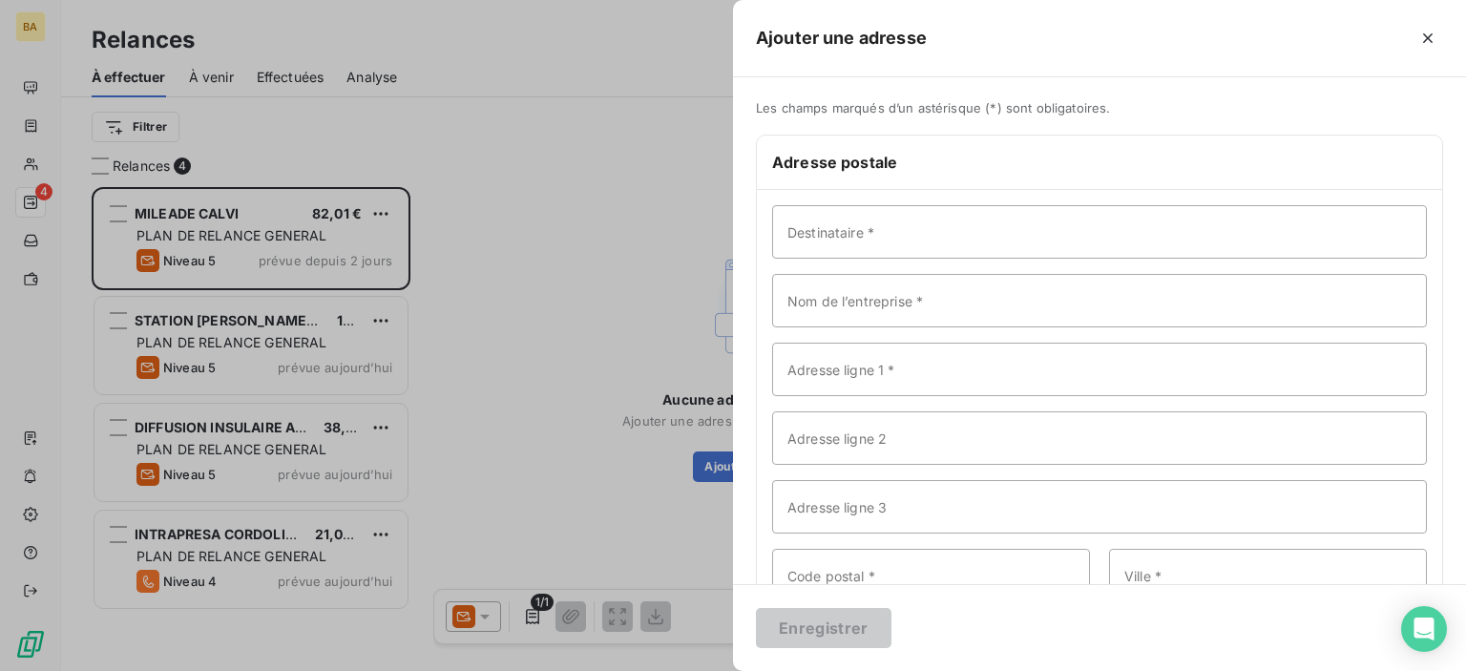
scroll to position [124, 0]
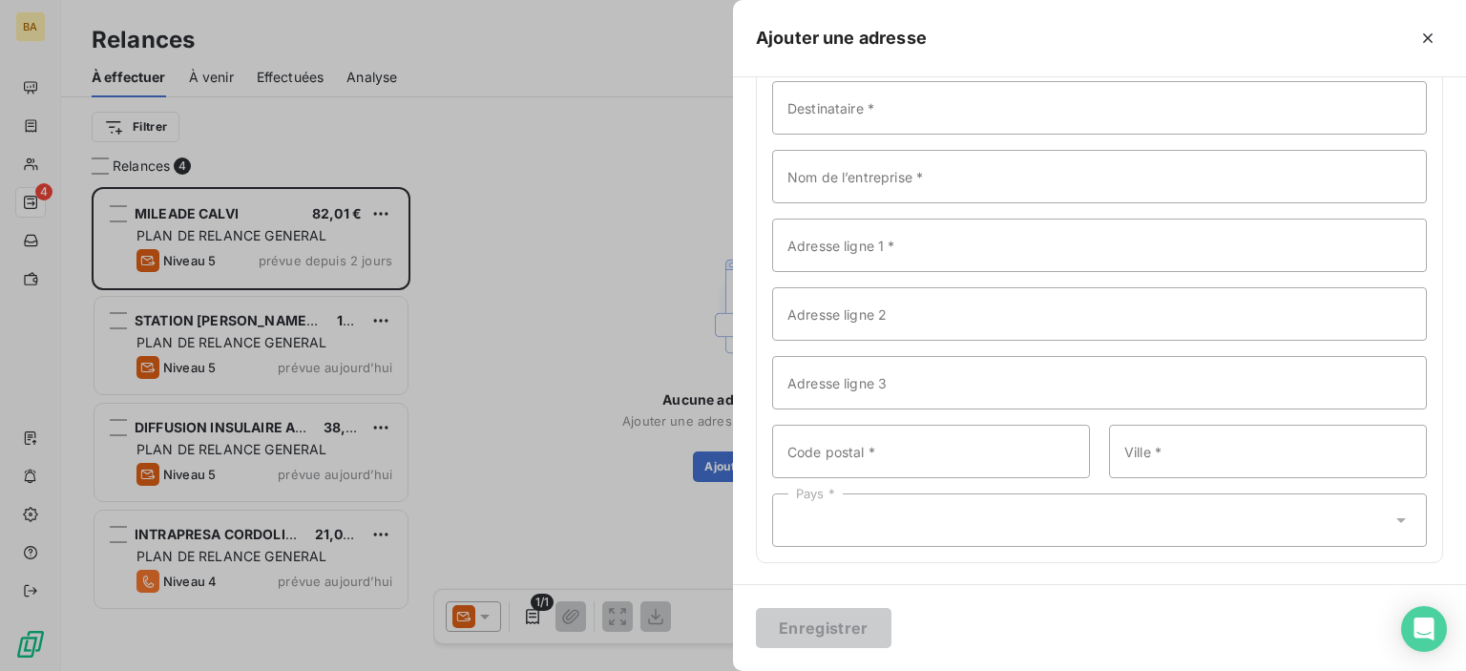
click at [835, 512] on div "Pays *" at bounding box center [1099, 519] width 655 height 53
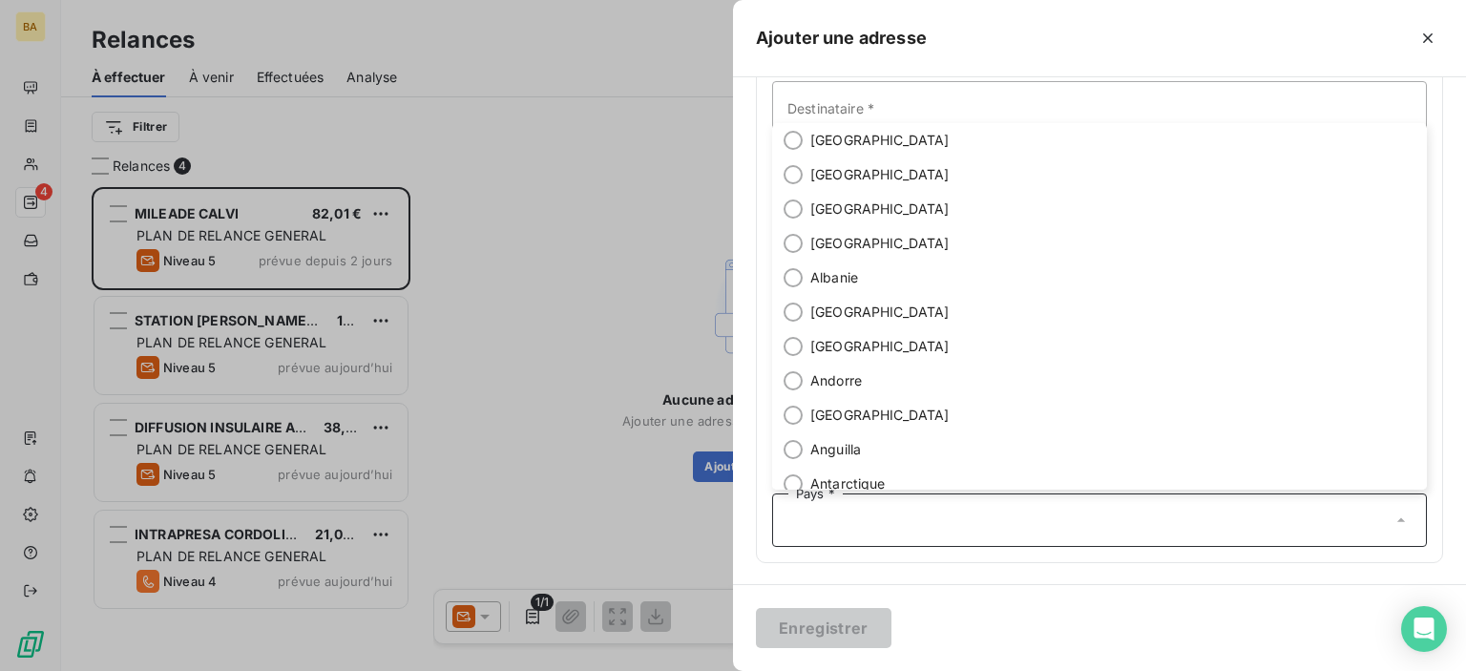
click at [800, 508] on div "Pays *" at bounding box center [1099, 519] width 655 height 53
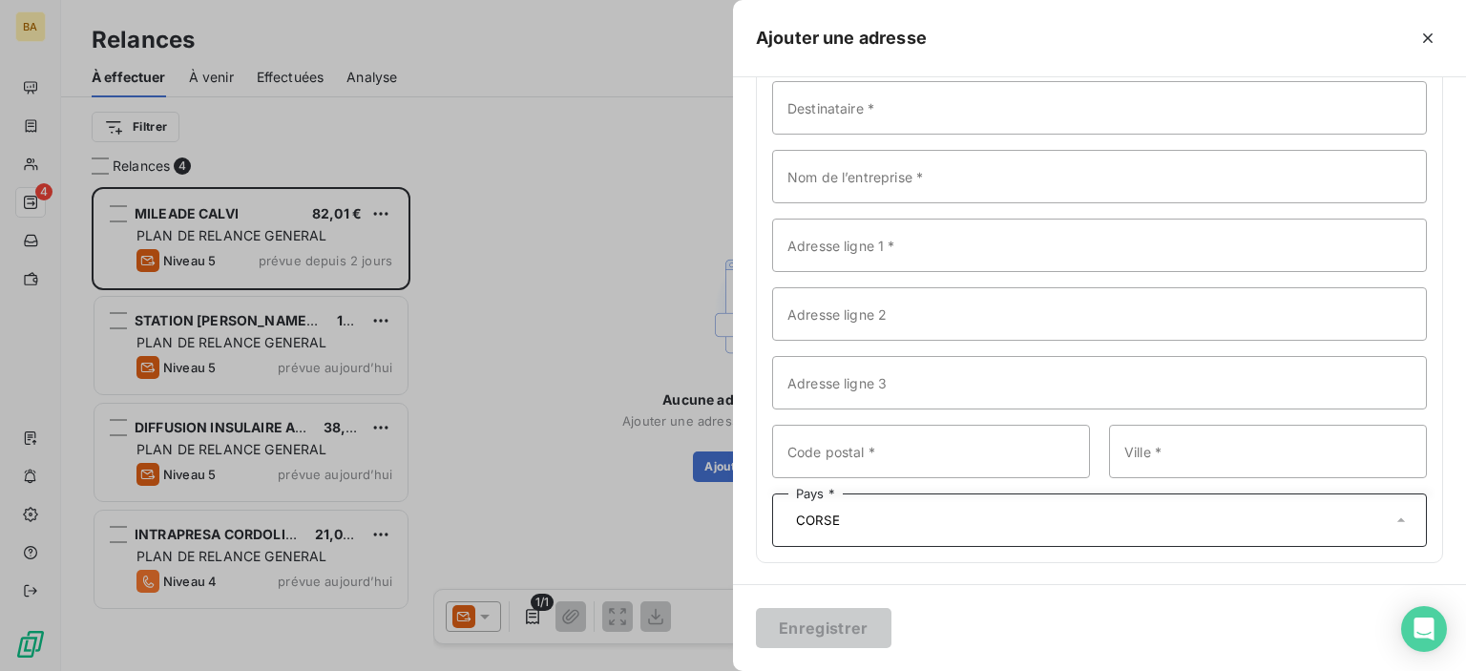
type input "CORSE"
click at [823, 246] on input "Adresse ligne 1 *" at bounding box center [1099, 245] width 655 height 53
type input "C"
type input "CORSE"
type input "CALVI"
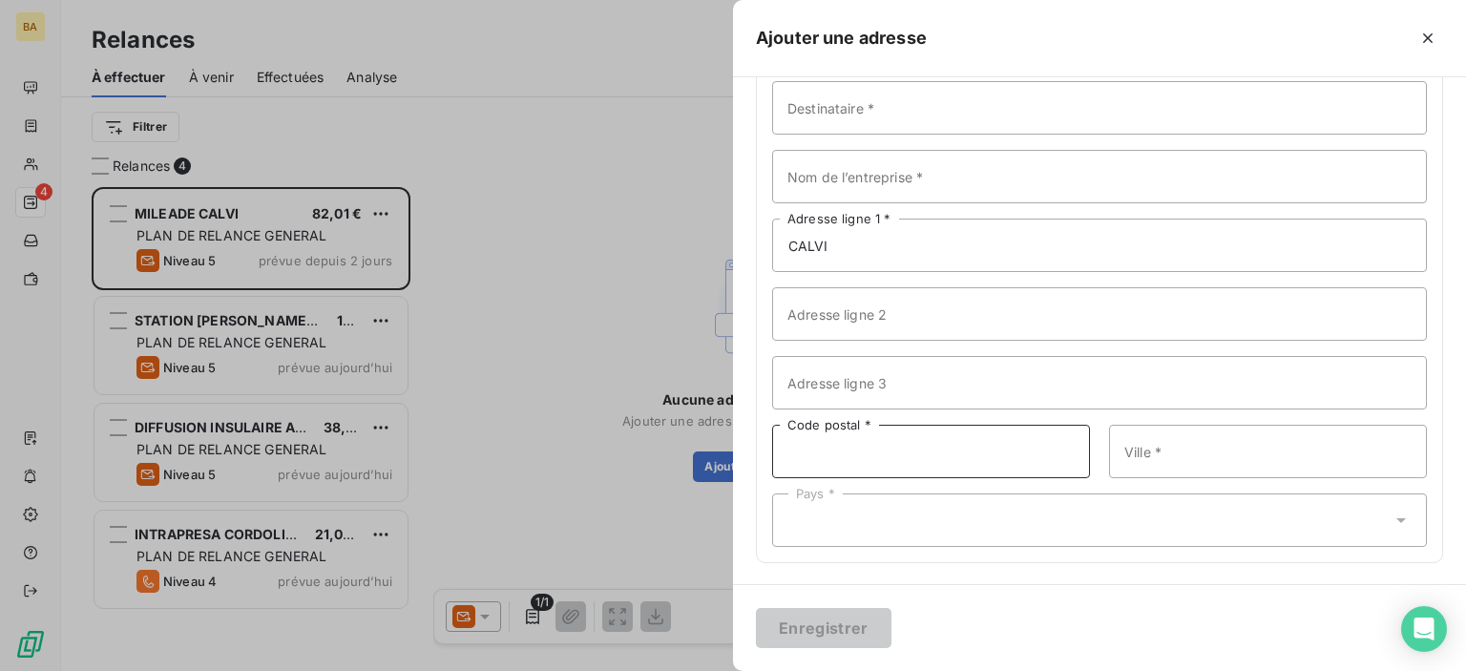
click at [877, 454] on input "Code postal *" at bounding box center [931, 451] width 318 height 53
click at [811, 454] on input "Code postal *" at bounding box center [931, 451] width 318 height 53
click at [1176, 454] on input "Ville *" at bounding box center [1268, 451] width 318 height 53
type input "CALVI"
click at [886, 451] on input "Code postal *" at bounding box center [931, 451] width 318 height 53
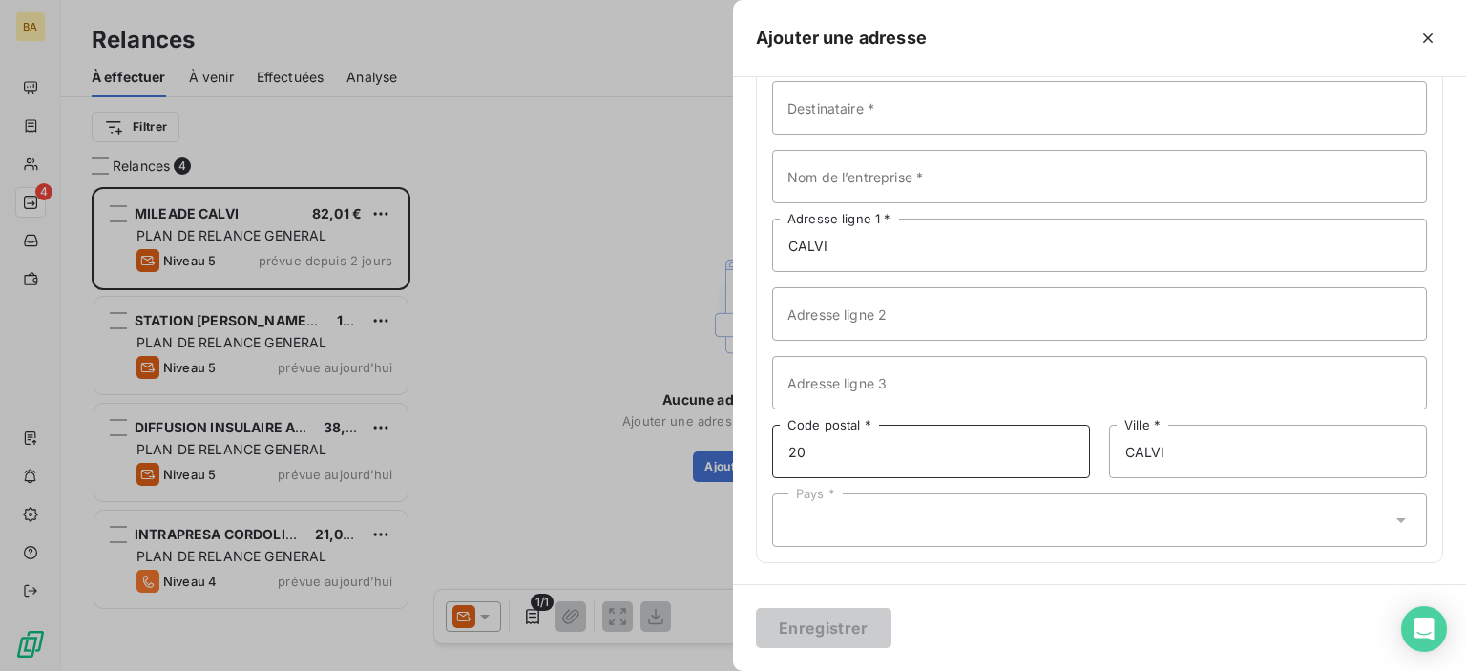
click at [815, 454] on input "20" at bounding box center [931, 451] width 318 height 53
type input "20000"
click at [823, 598] on div "Enregistrer" at bounding box center [1099, 627] width 733 height 87
click at [848, 238] on input "CALVI" at bounding box center [1099, 245] width 655 height 53
drag, startPoint x: 836, startPoint y: 450, endPoint x: 1282, endPoint y: 26, distance: 615.0
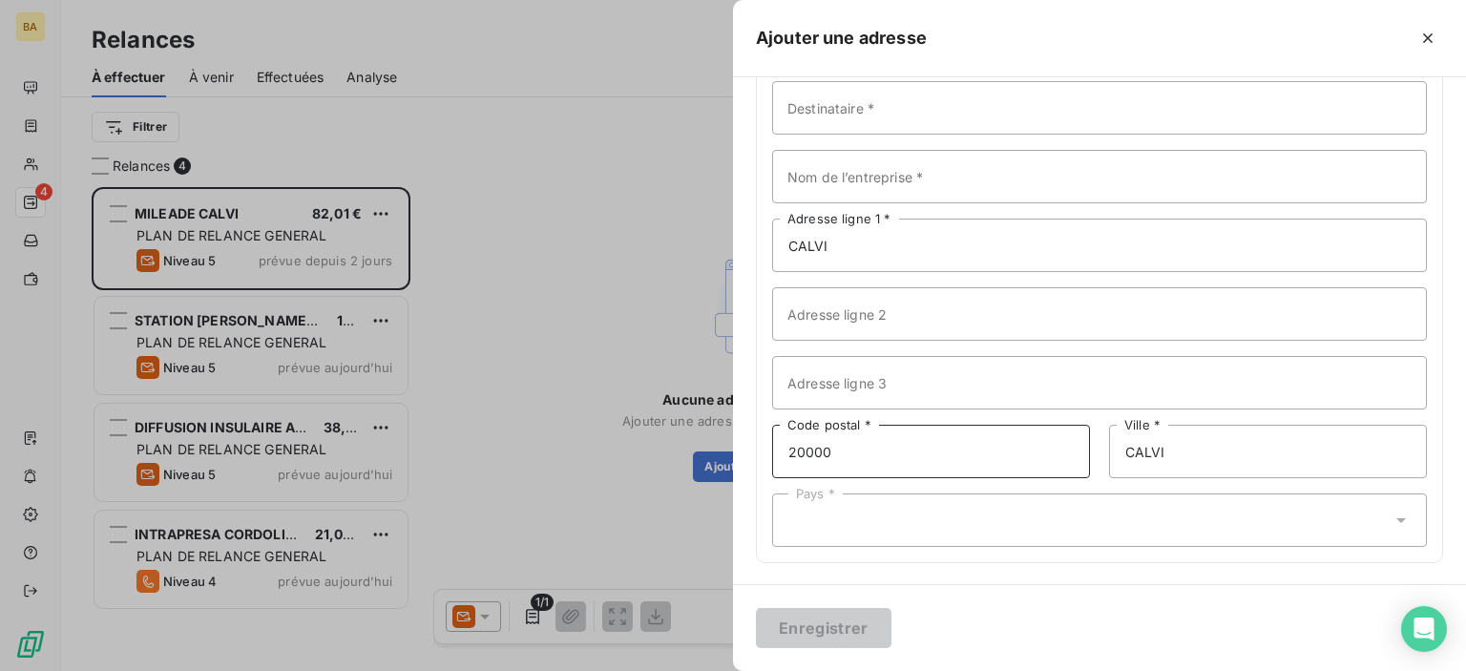
click at [835, 444] on input "20000" at bounding box center [931, 451] width 318 height 53
click at [839, 236] on input "CALVI" at bounding box center [1099, 245] width 655 height 53
click at [841, 185] on input "Nom de l’entreprise *" at bounding box center [1099, 176] width 655 height 53
click at [815, 182] on input "MI" at bounding box center [1099, 176] width 655 height 53
type input "MILEADE CALVI"
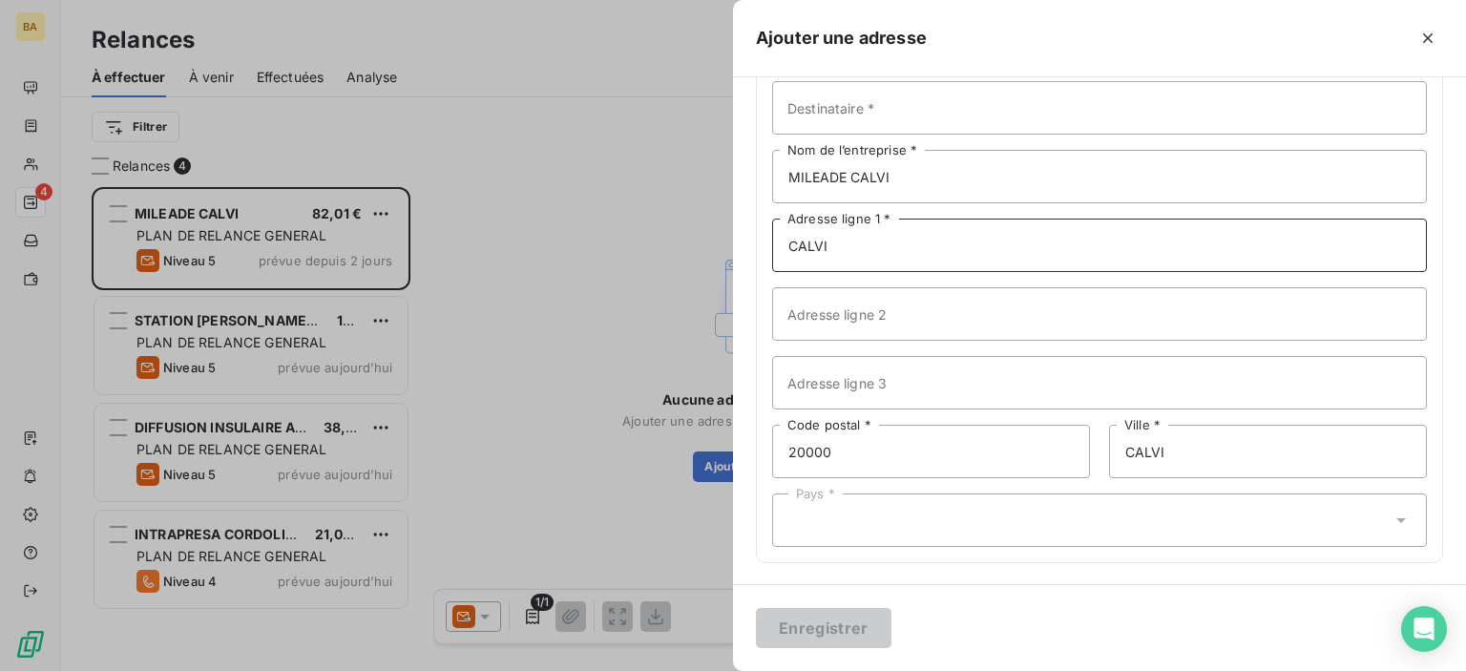
click at [847, 247] on input "CALVI" at bounding box center [1099, 245] width 655 height 53
type input "C"
type input "a"
type input "Avenue Christophe Colomb"
click at [860, 450] on input "20000" at bounding box center [931, 451] width 318 height 53
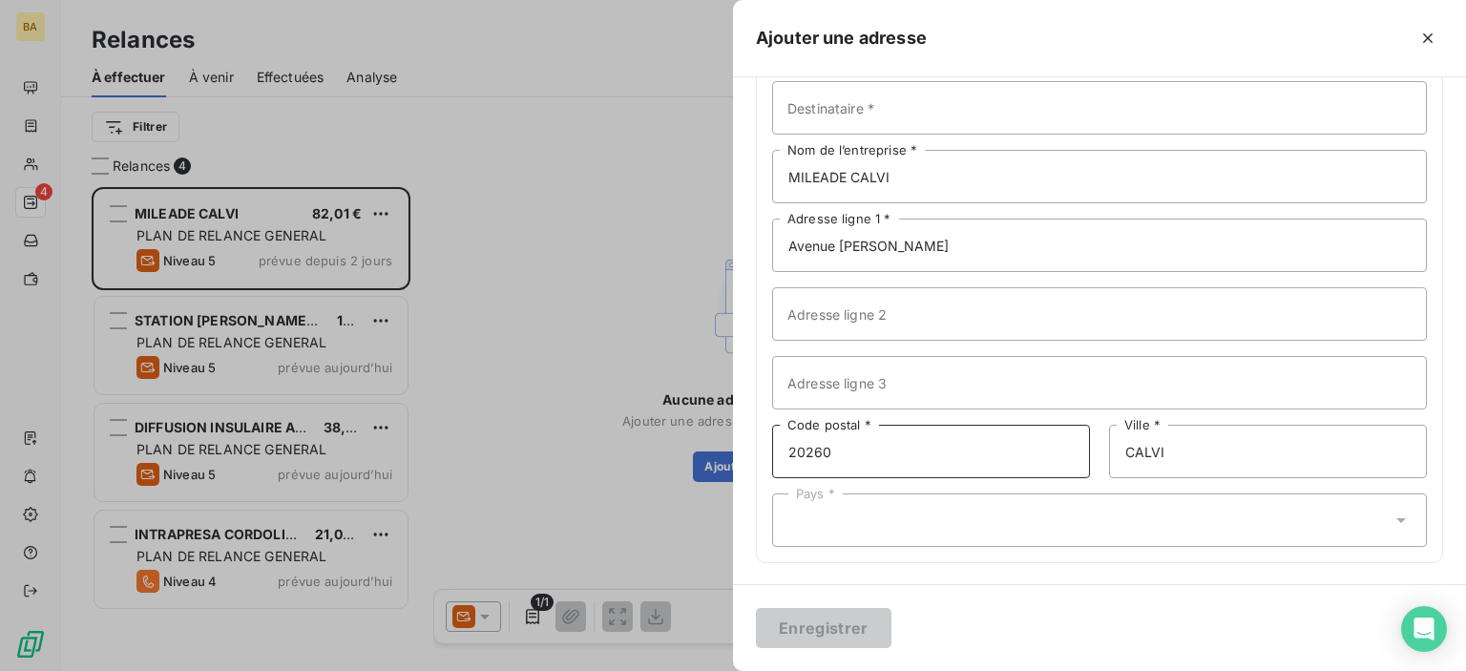
type input "20260"
click at [1008, 554] on div "Destinataire * MILEADE CALVI Nom de l’entreprise * Avenue Christophe Colomb Adr…" at bounding box center [1099, 314] width 685 height 496
click at [874, 437] on input "20260" at bounding box center [931, 451] width 318 height 53
click at [1245, 478] on div "Destinataire * MILEADE CALVI Nom de l’entreprise * Avenue Christophe Colomb Adr…" at bounding box center [1099, 314] width 685 height 496
click at [1192, 463] on input "CALVI" at bounding box center [1268, 451] width 318 height 53
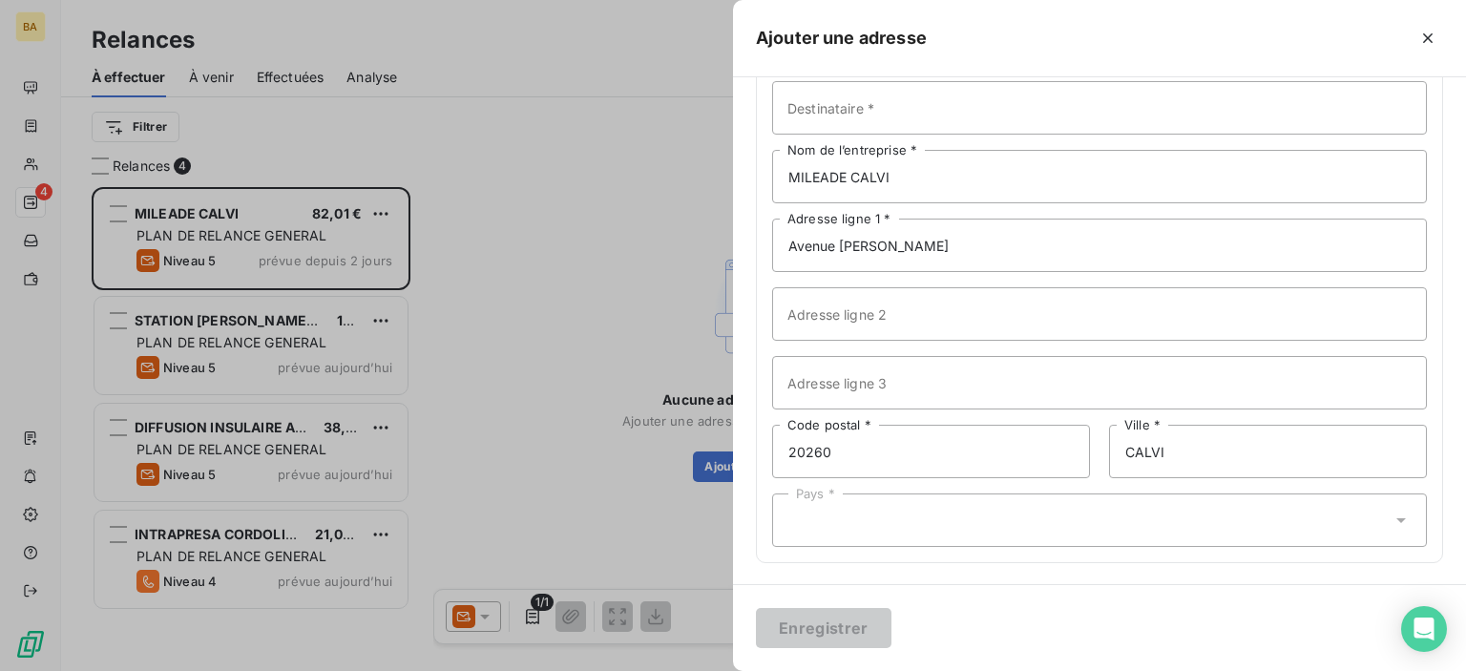
click at [828, 541] on div "Pays * CORSE" at bounding box center [1099, 519] width 655 height 53
type input "CORSE"
click at [859, 470] on input "20260" at bounding box center [931, 451] width 318 height 53
click at [784, 537] on div "Pays *" at bounding box center [1099, 519] width 655 height 53
type input "CORSE"
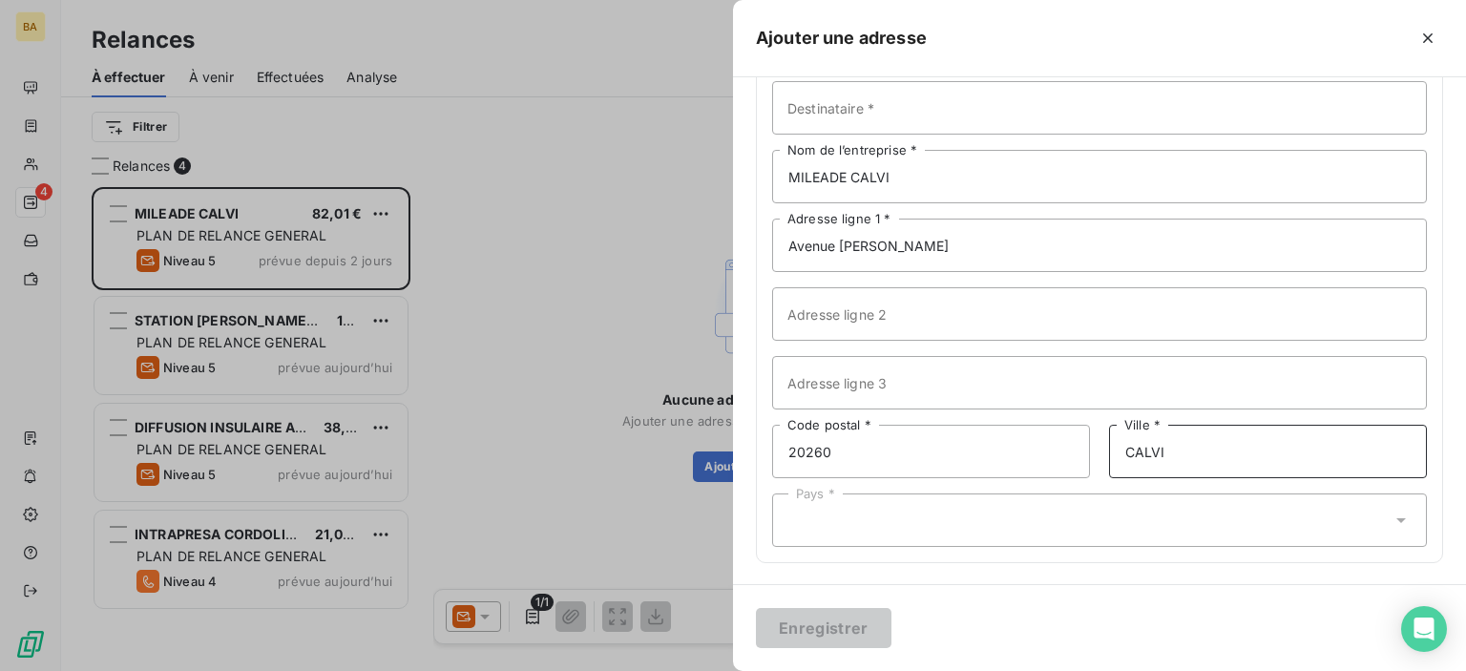
click at [1193, 448] on input "CALVI" at bounding box center [1268, 451] width 318 height 53
click at [1161, 450] on input "CALVI" at bounding box center [1268, 451] width 318 height 53
click at [864, 527] on div "Pays *" at bounding box center [1099, 519] width 655 height 53
type input "CORSE"
drag, startPoint x: 865, startPoint y: 514, endPoint x: 856, endPoint y: 522, distance: 11.5
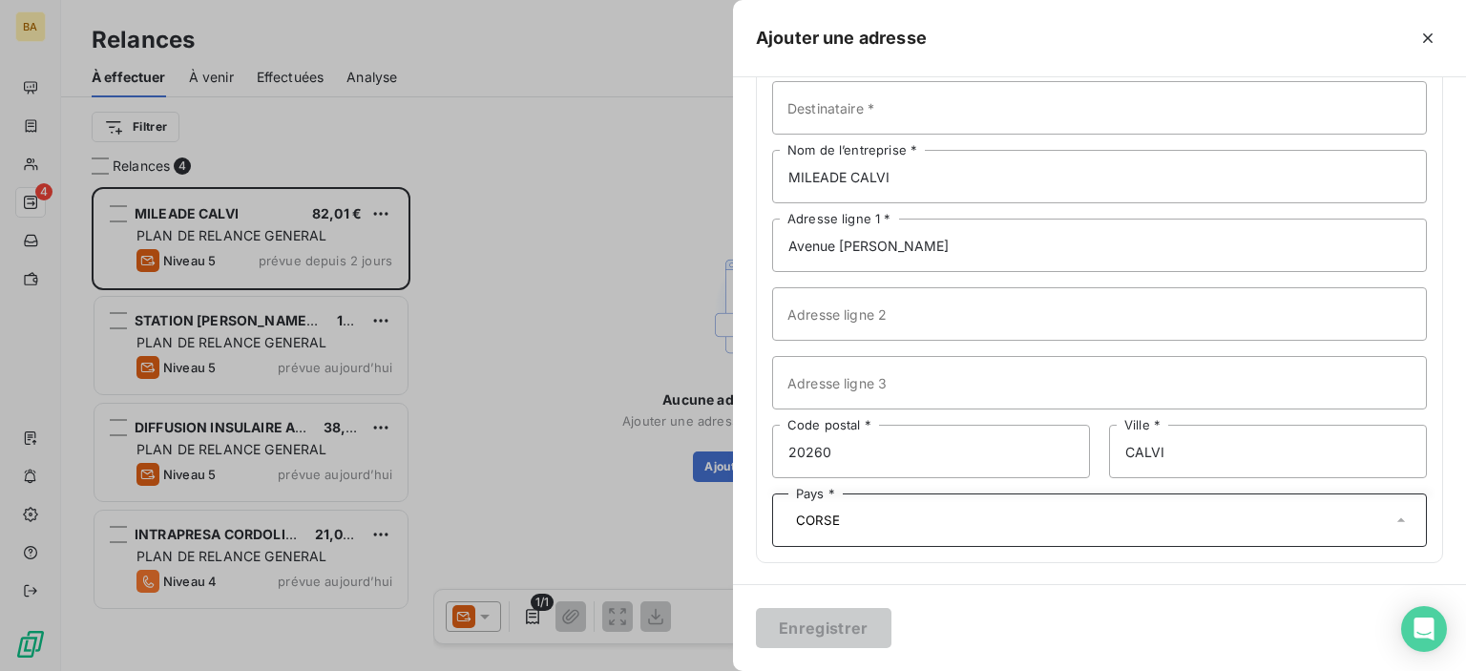
click at [864, 515] on input "CORSE" at bounding box center [1089, 520] width 603 height 17
click at [904, 114] on input "Destinataire *" at bounding box center [1099, 107] width 655 height 53
type input "CORSE"
click at [880, 163] on input "MILEADE CALVI" at bounding box center [1099, 176] width 655 height 53
click at [946, 255] on input "Avenue Christophe Colomb" at bounding box center [1099, 245] width 655 height 53
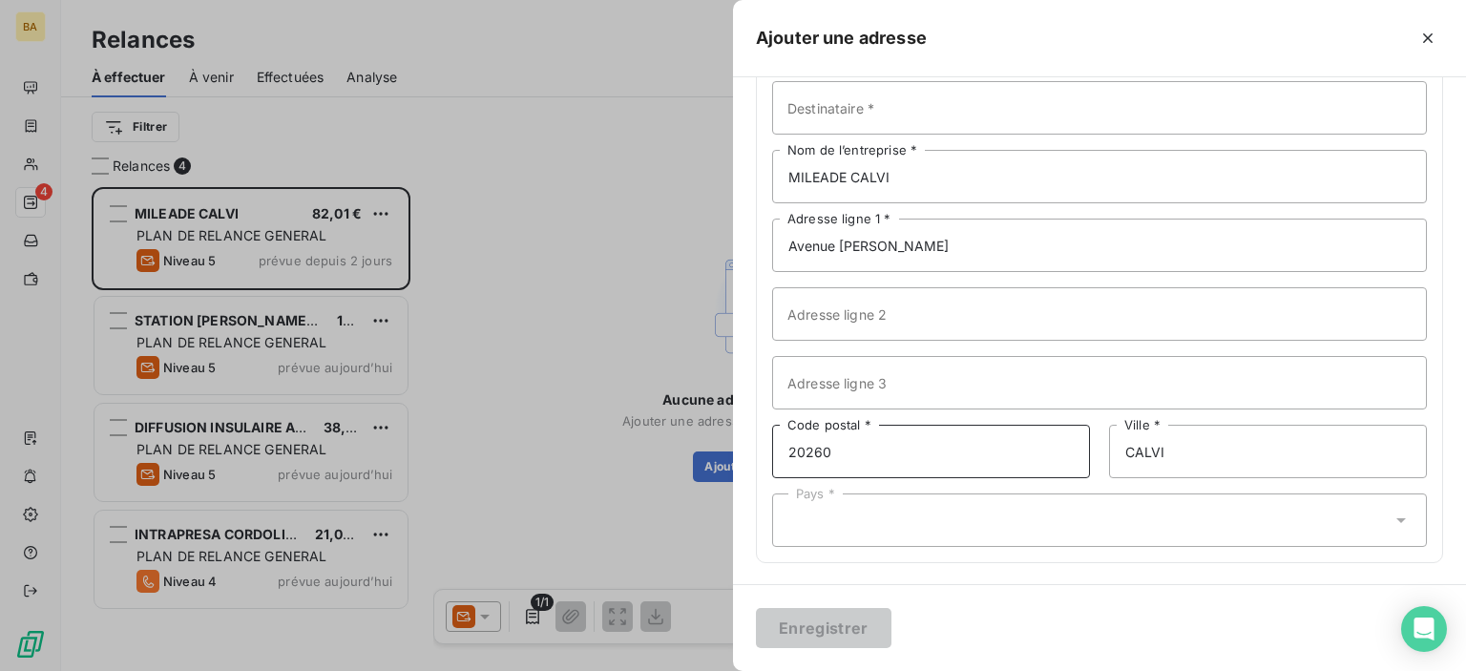
drag, startPoint x: 920, startPoint y: 460, endPoint x: 1144, endPoint y: 462, distance: 224.3
click at [1044, 460] on input "20260" at bounding box center [931, 451] width 318 height 53
click at [1187, 462] on input "CALVI" at bounding box center [1268, 451] width 318 height 53
drag, startPoint x: 1035, startPoint y: 610, endPoint x: 980, endPoint y: 261, distance: 352.7
click at [1048, 564] on form "Les champs marqués d’un astérisque (*) sont obligatoires. Adresse postale Desti…" at bounding box center [1099, 374] width 733 height 594
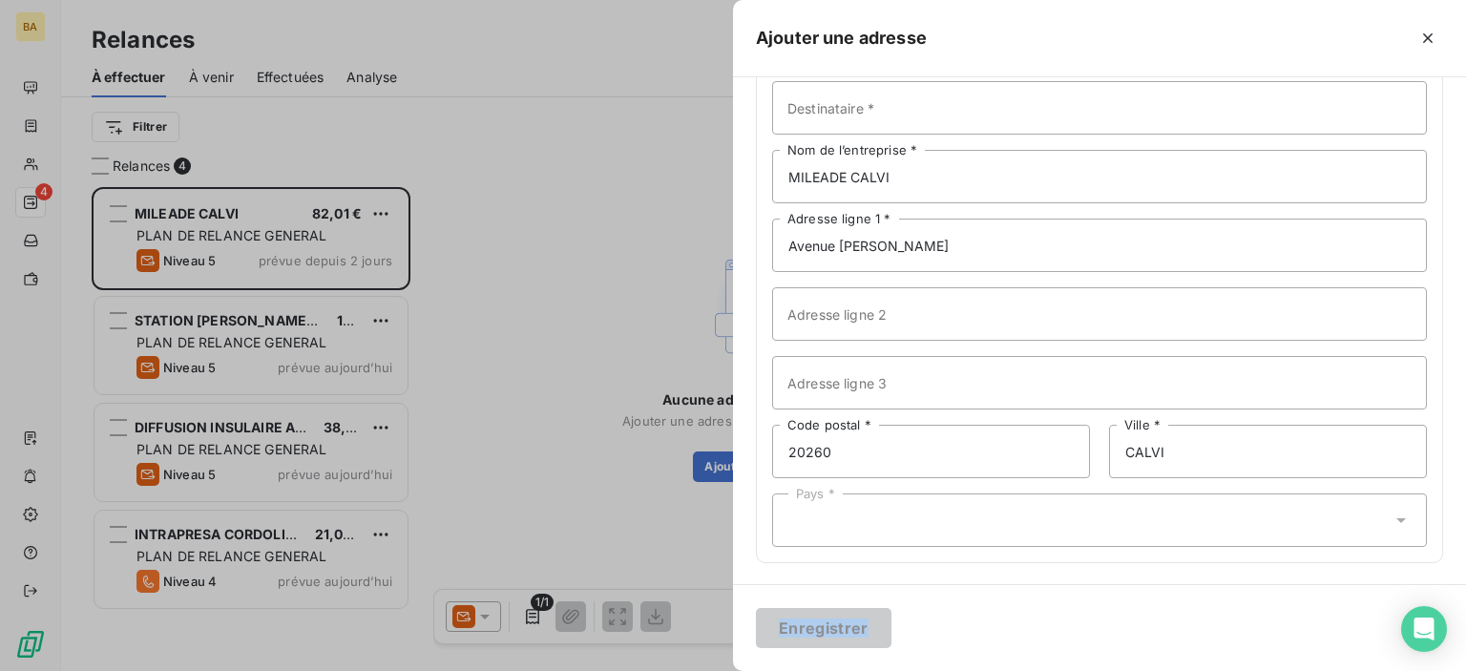
click at [1424, 37] on icon "button" at bounding box center [1427, 38] width 19 height 19
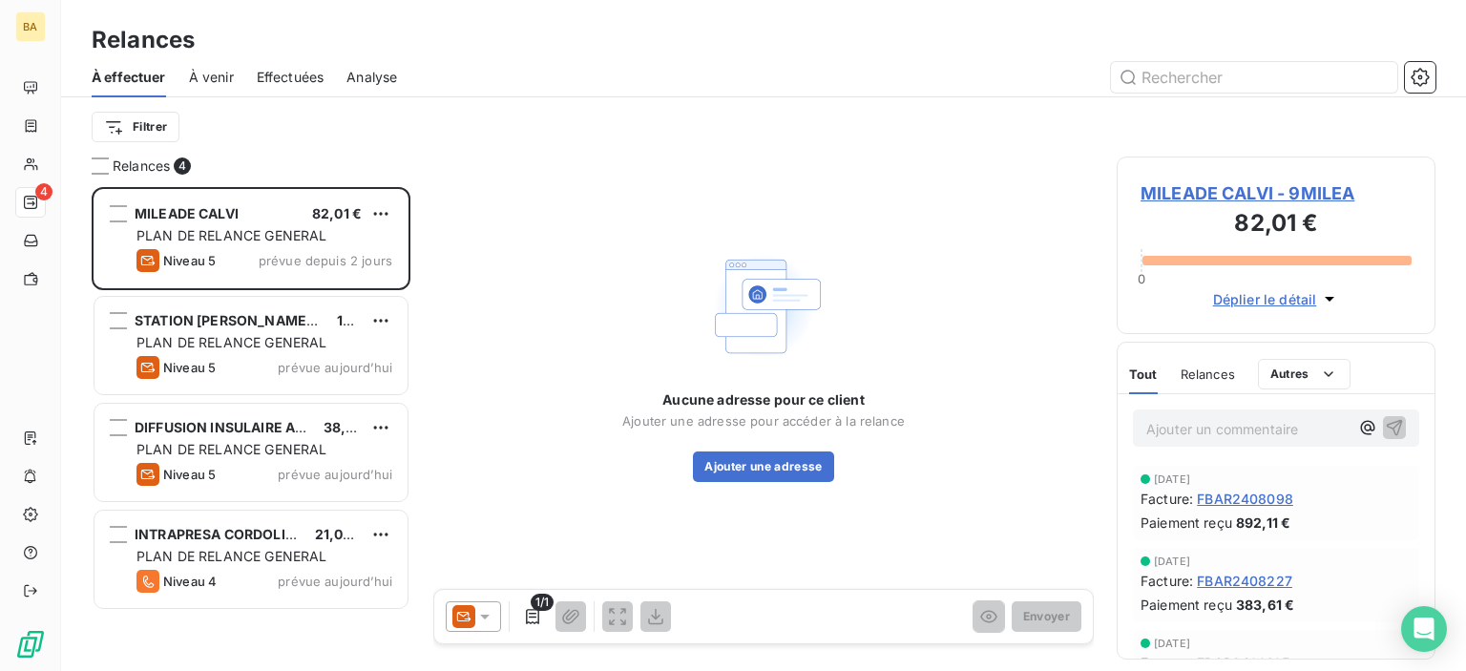
click at [692, 438] on div "Aucune adresse pour ce client Ajouter une adresse pour accéder à la relance Ajo…" at bounding box center [763, 436] width 282 height 92
click at [757, 465] on button "Ajouter une adresse" at bounding box center [763, 466] width 140 height 31
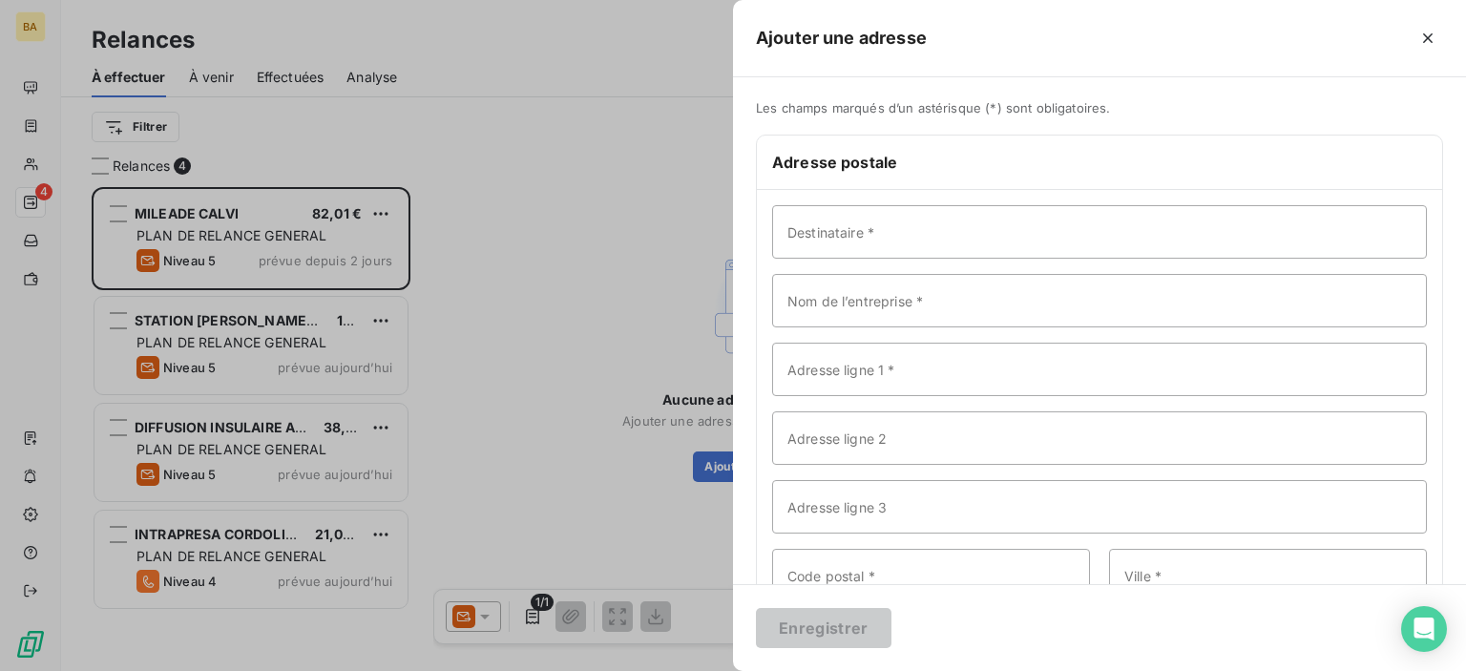
click at [758, 463] on div "Destinataire * Nom de l’entreprise * Adresse ligne 1 * Adresse ligne 2 Adresse …" at bounding box center [1099, 438] width 685 height 496
click at [758, 462] on div "Destinataire * Nom de l’entreprise * Adresse ligne 1 * Adresse ligne 2 Adresse …" at bounding box center [1099, 438] width 685 height 496
click at [789, 254] on input "Destinataire *" at bounding box center [1099, 231] width 655 height 53
type input "i"
type input "%"
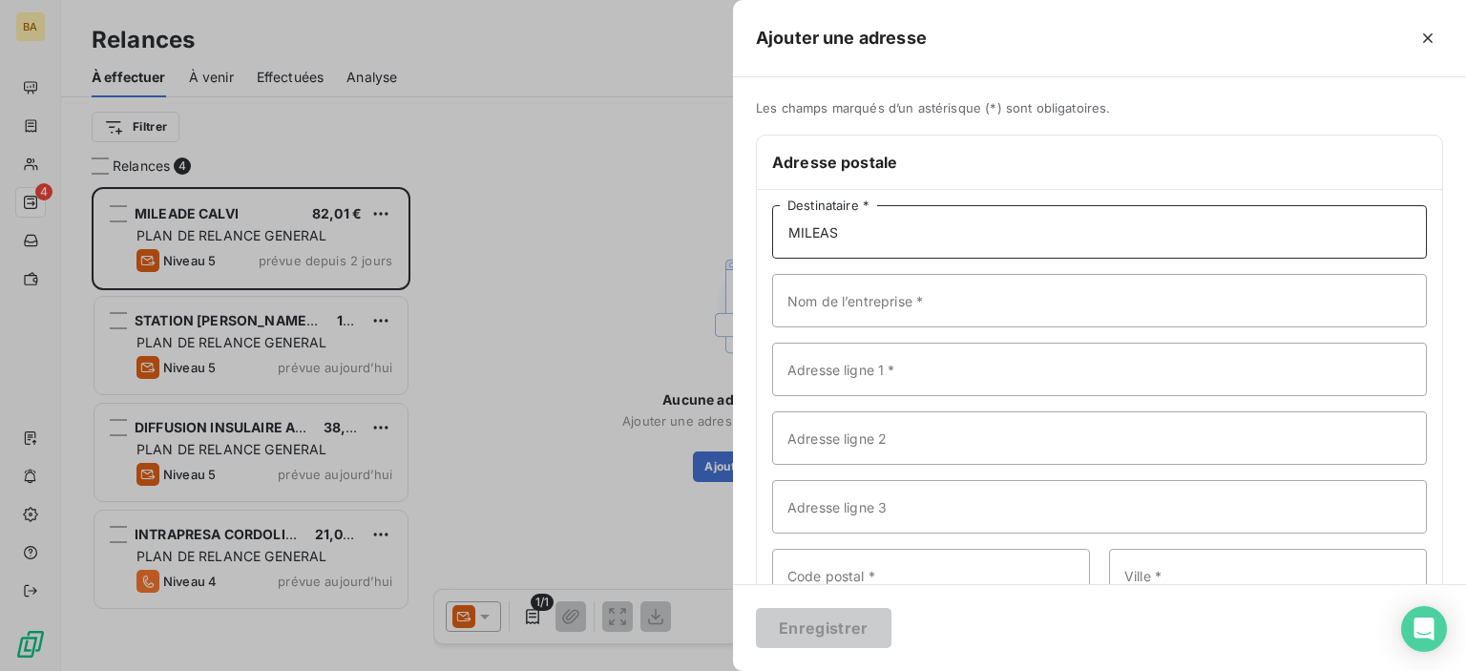
click at [856, 241] on input "MILEAS" at bounding box center [1099, 231] width 655 height 53
type input "MILEADE CALVI"
click at [831, 377] on input "Adresse ligne 1 *" at bounding box center [1099, 369] width 655 height 53
click at [945, 374] on input "AVENUE CHRITIPHE CIOLOMB" at bounding box center [1099, 369] width 655 height 53
click at [869, 367] on input "AVENUE CHRITIPLOMB" at bounding box center [1099, 369] width 655 height 53
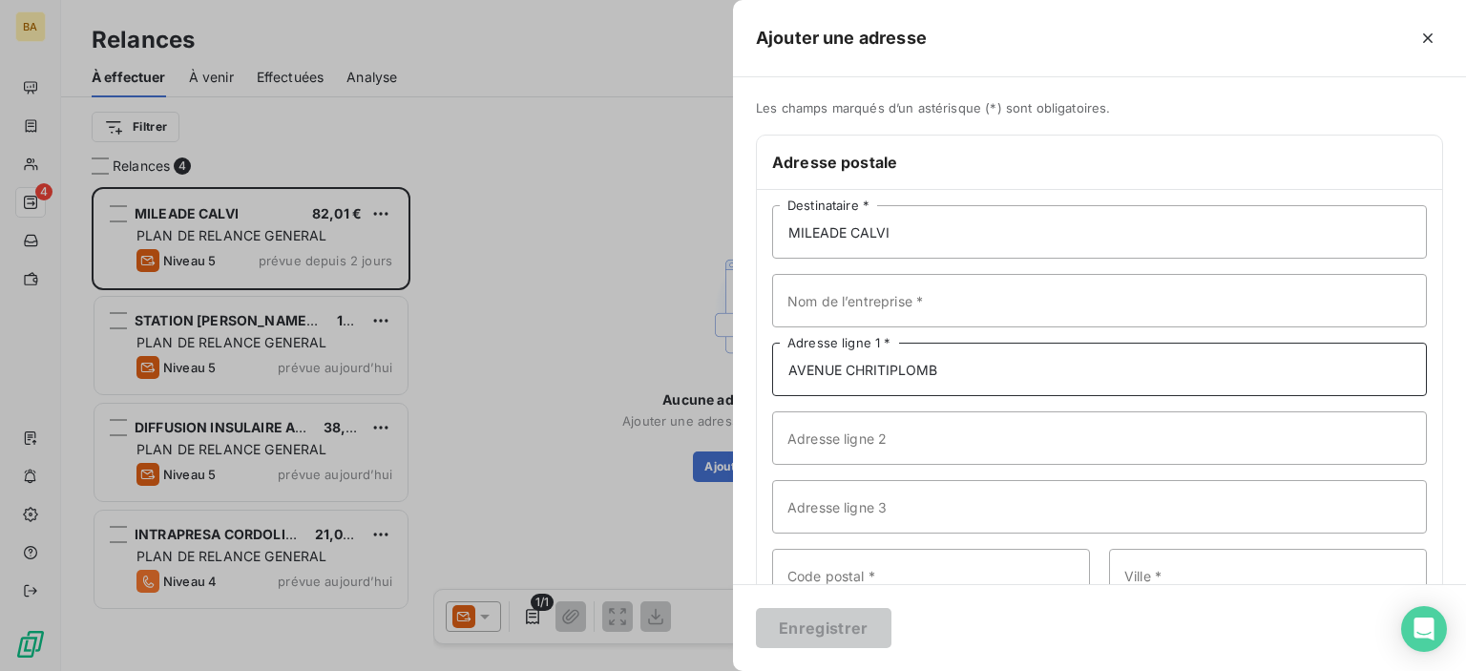
click at [928, 379] on input "AVENUE CHRITIPLOMB" at bounding box center [1099, 369] width 655 height 53
click at [933, 376] on input "AVENUE CHRITIPLOMB" at bounding box center [1099, 369] width 655 height 53
click at [952, 367] on input "AVENUE CHRITIPLOMB" at bounding box center [1099, 369] width 655 height 53
drag, startPoint x: 874, startPoint y: 366, endPoint x: 838, endPoint y: 368, distance: 36.4
click at [838, 368] on input "AVENUE CHRITIPLOMB" at bounding box center [1099, 369] width 655 height 53
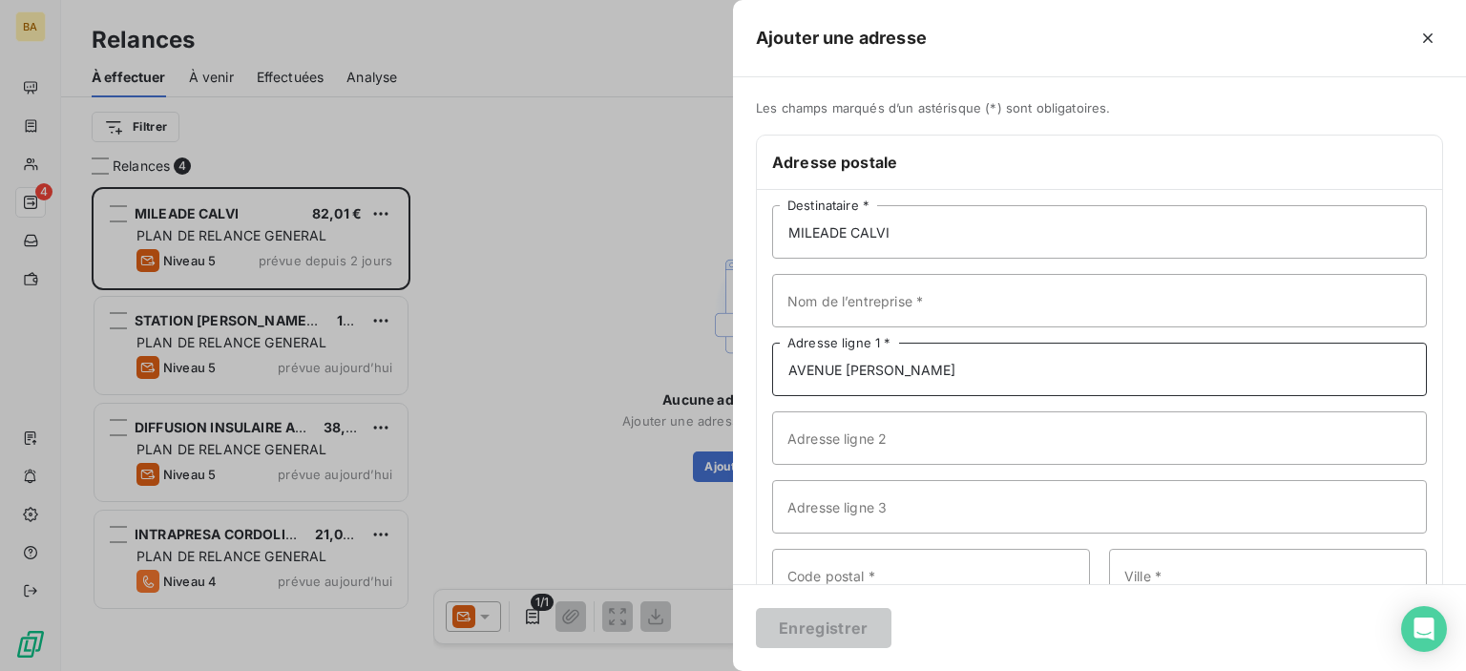
type input "AVENUE CHRISTOPHE COLOMB"
click at [812, 580] on input "Code postal *" at bounding box center [931, 575] width 318 height 53
type input "20260"
click at [1156, 568] on input "Ville *" at bounding box center [1268, 575] width 318 height 53
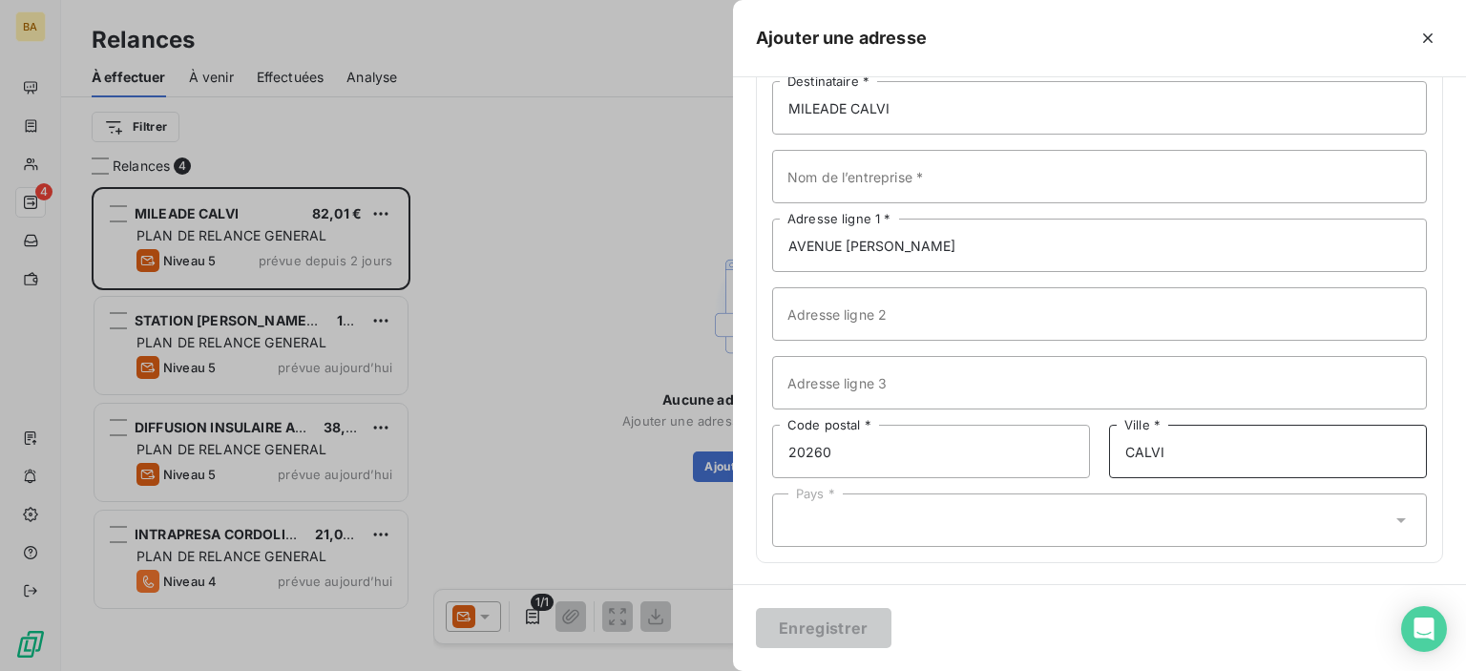
type input "CALVI"
click at [948, 560] on div "MILEADE CALVI Destinataire * Nom de l’entreprise * AVENUE CHRISTOPHE COLOMB Adr…" at bounding box center [1099, 314] width 685 height 496
click at [817, 537] on div "Pays *" at bounding box center [1099, 519] width 655 height 53
click at [804, 515] on input "text" at bounding box center [795, 520] width 15 height 17
click at [1435, 36] on icon "button" at bounding box center [1427, 38] width 19 height 19
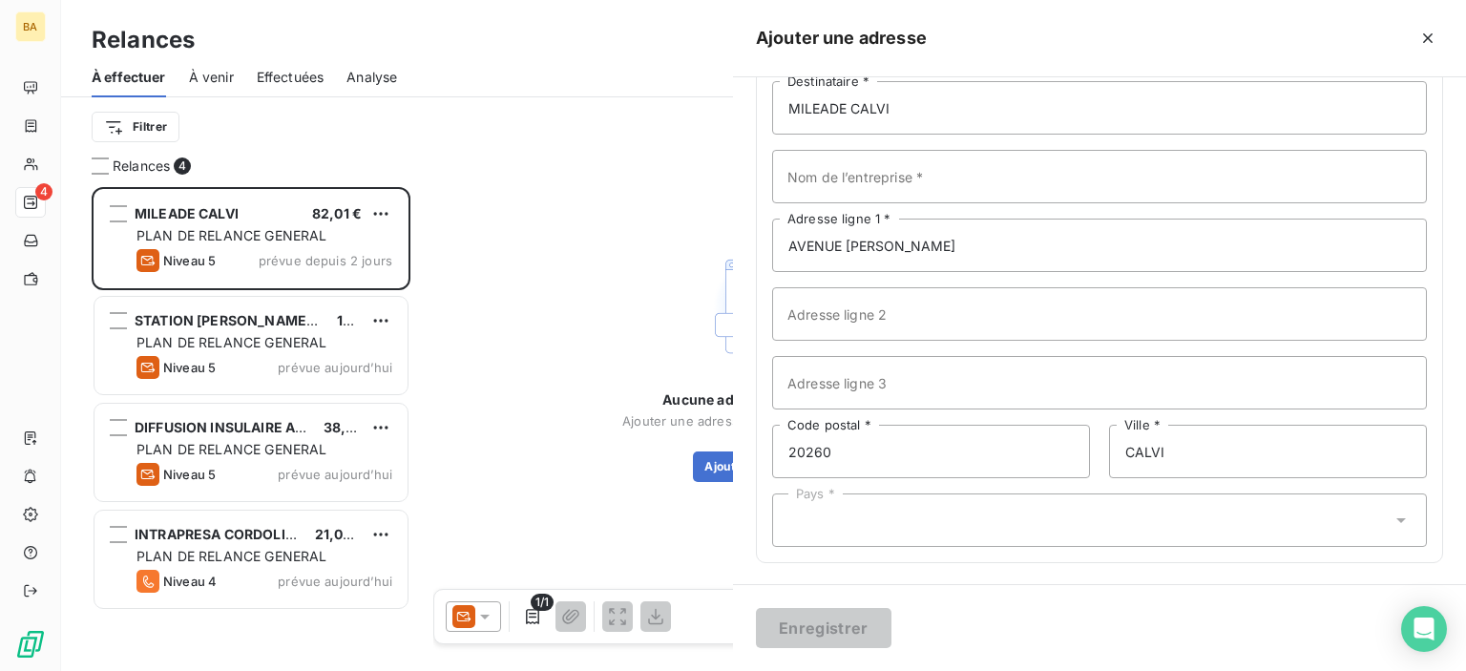
click at [1433, 33] on icon "button" at bounding box center [1427, 38] width 19 height 19
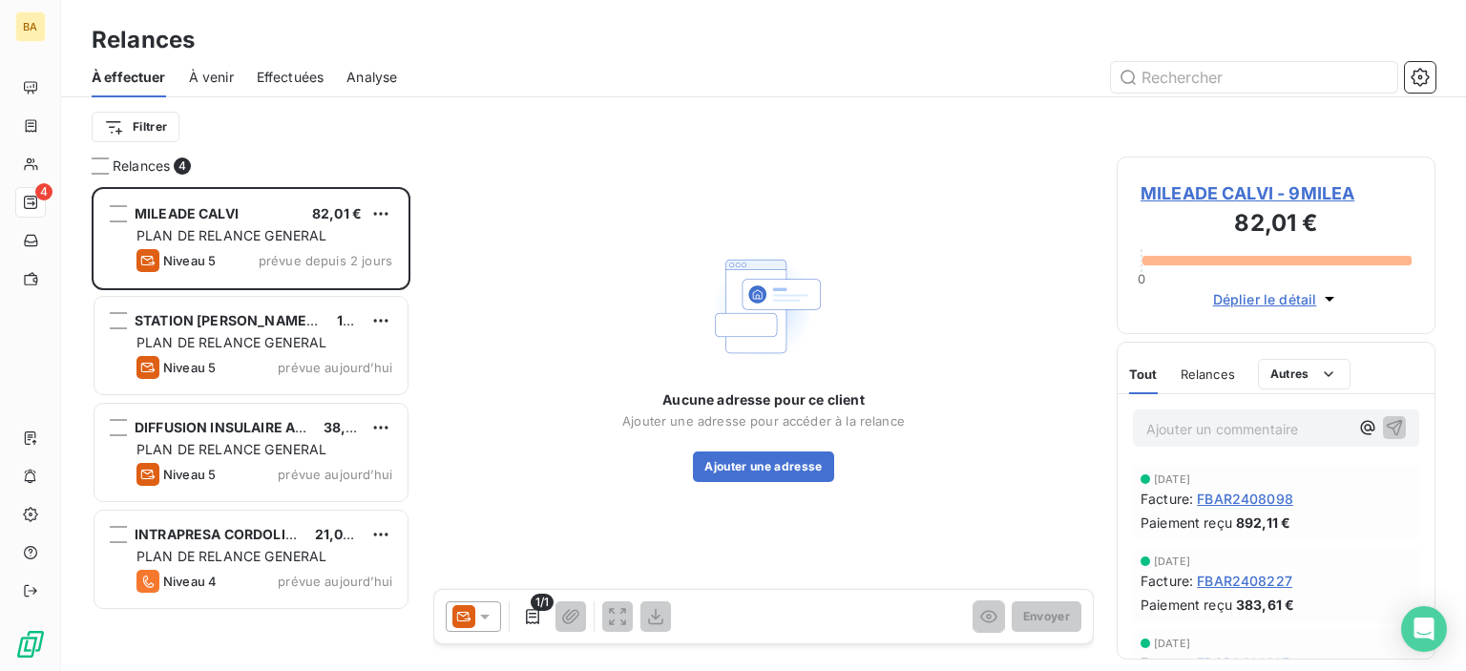
click at [256, 330] on div "STATION VITO PORTO VECCHIO 175,32 € PLAN DE RELANCE GENERAL Niveau 5 prévue auj…" at bounding box center [250, 345] width 313 height 97
